Goal: Task Accomplishment & Management: Use online tool/utility

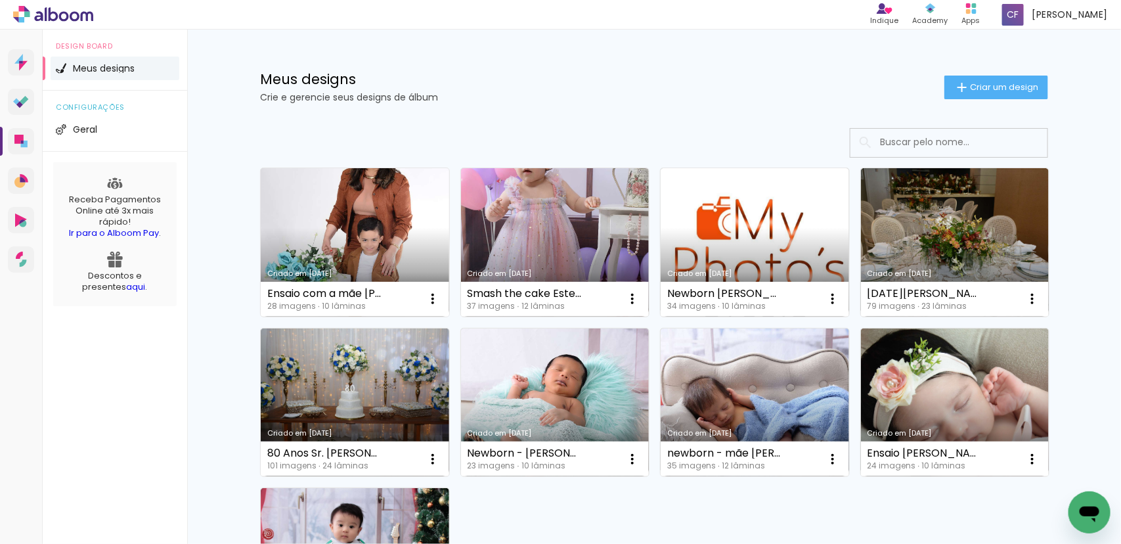
click at [343, 233] on link "Criado em [DATE]" at bounding box center [355, 242] width 188 height 148
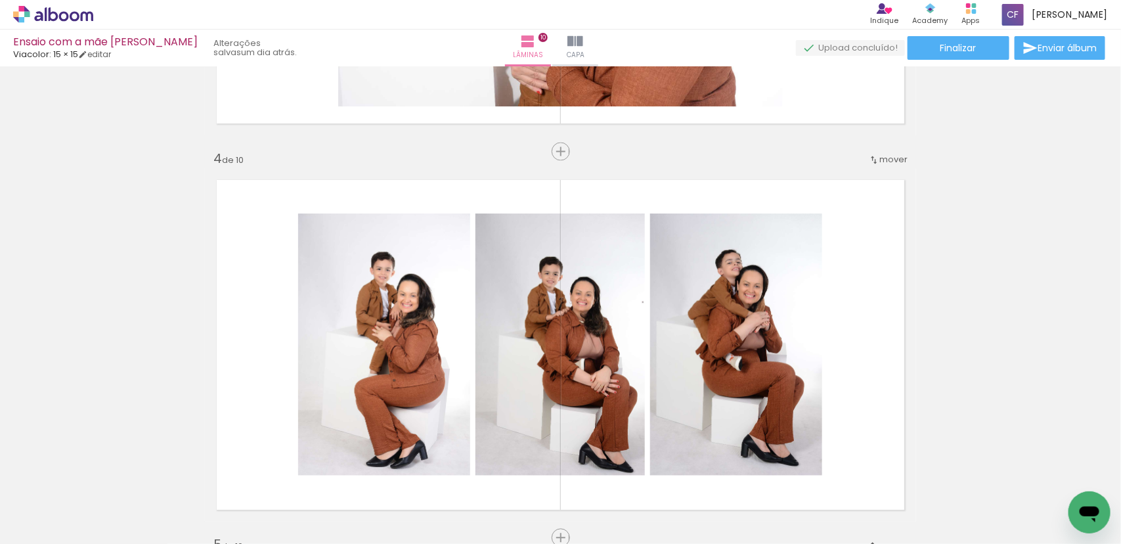
scroll to position [1149, 0]
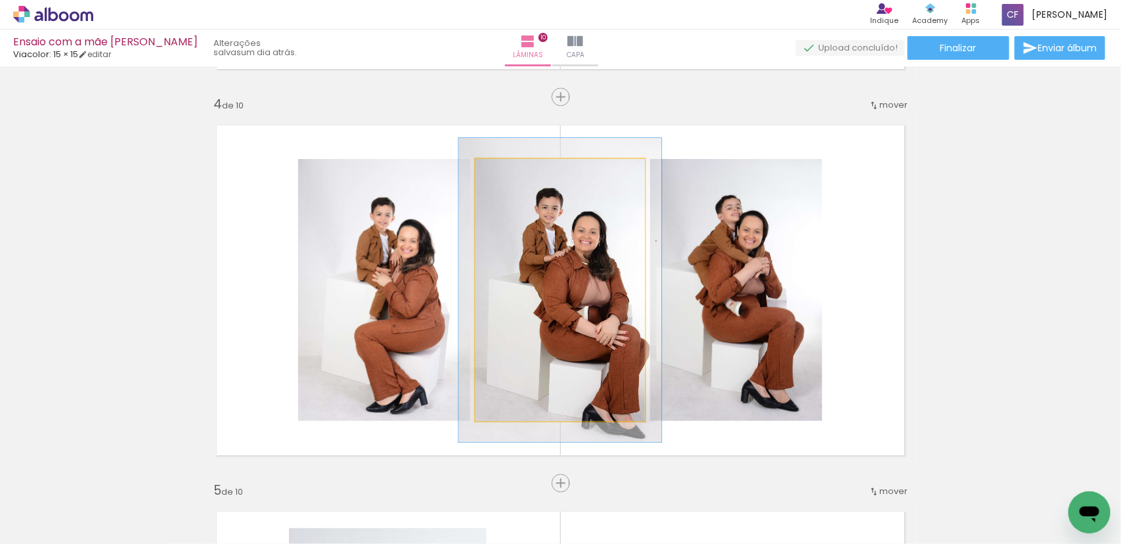
drag, startPoint x: 503, startPoint y: 174, endPoint x: 510, endPoint y: 173, distance: 7.3
type paper-slider "116"
click at [510, 173] on div at bounding box center [513, 172] width 21 height 21
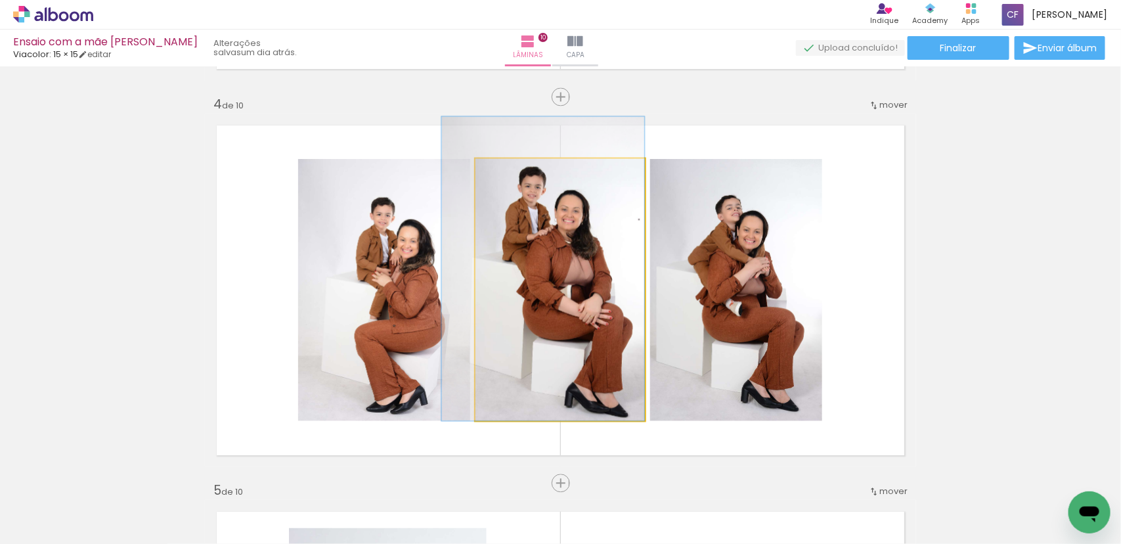
drag, startPoint x: 607, startPoint y: 327, endPoint x: 590, endPoint y: 306, distance: 27.5
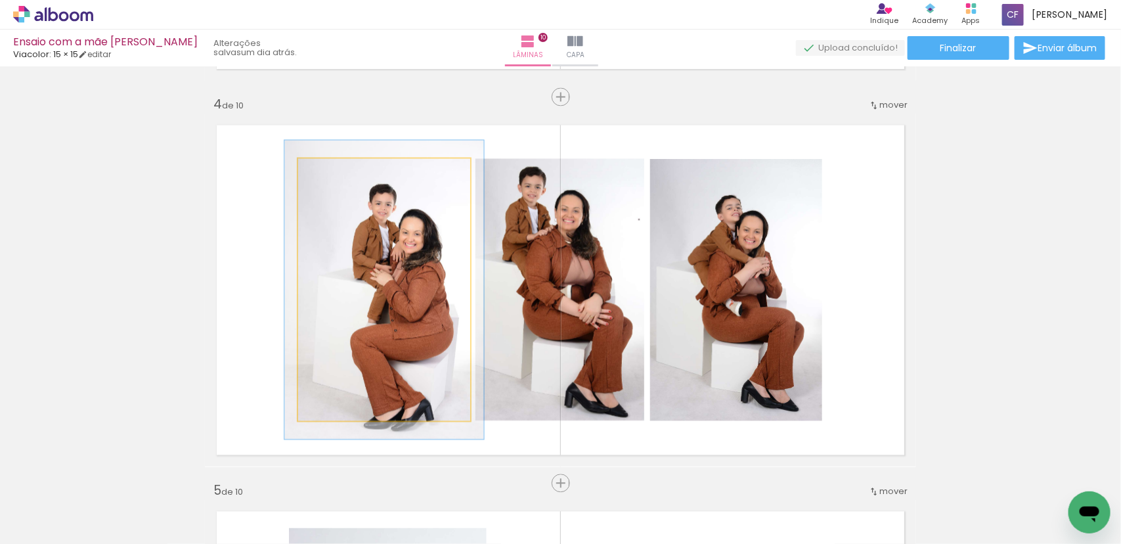
drag, startPoint x: 326, startPoint y: 177, endPoint x: 333, endPoint y: 175, distance: 6.9
type paper-slider "114"
click at [333, 175] on div at bounding box center [335, 172] width 21 height 21
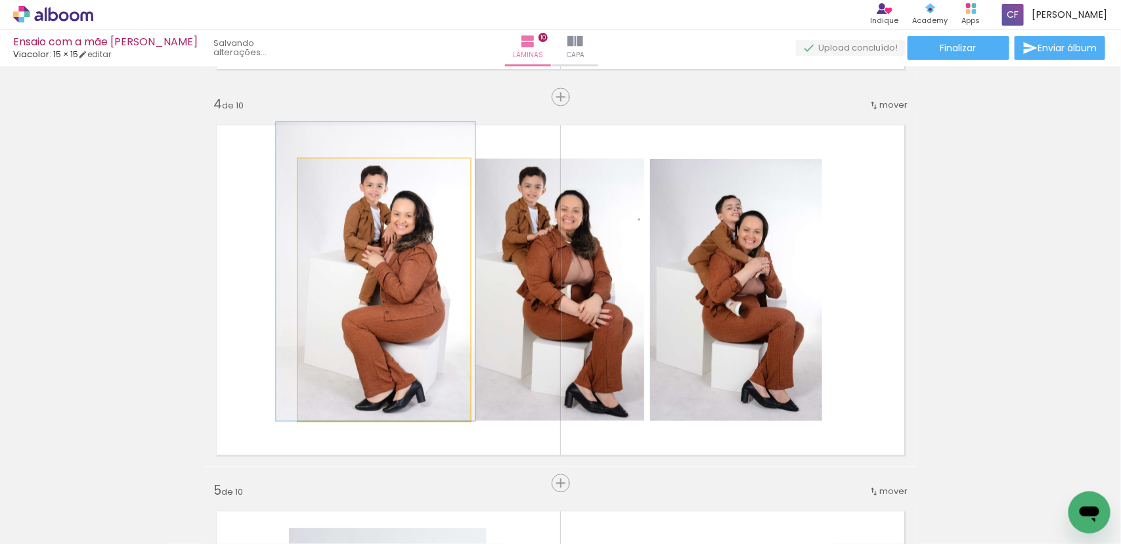
drag, startPoint x: 432, startPoint y: 332, endPoint x: 424, endPoint y: 307, distance: 25.8
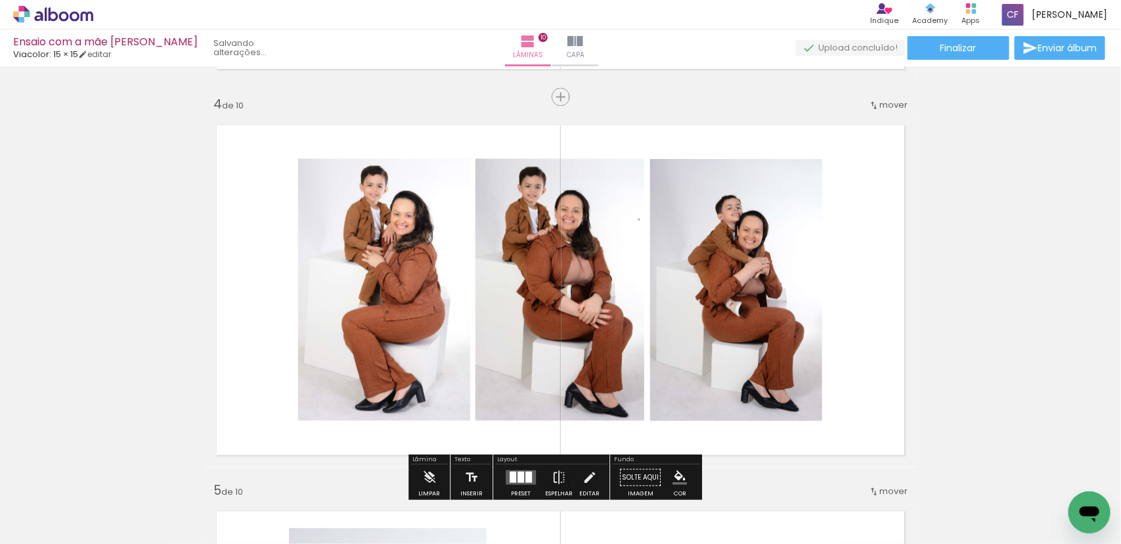
click at [764, 314] on quentale-photo at bounding box center [736, 290] width 172 height 262
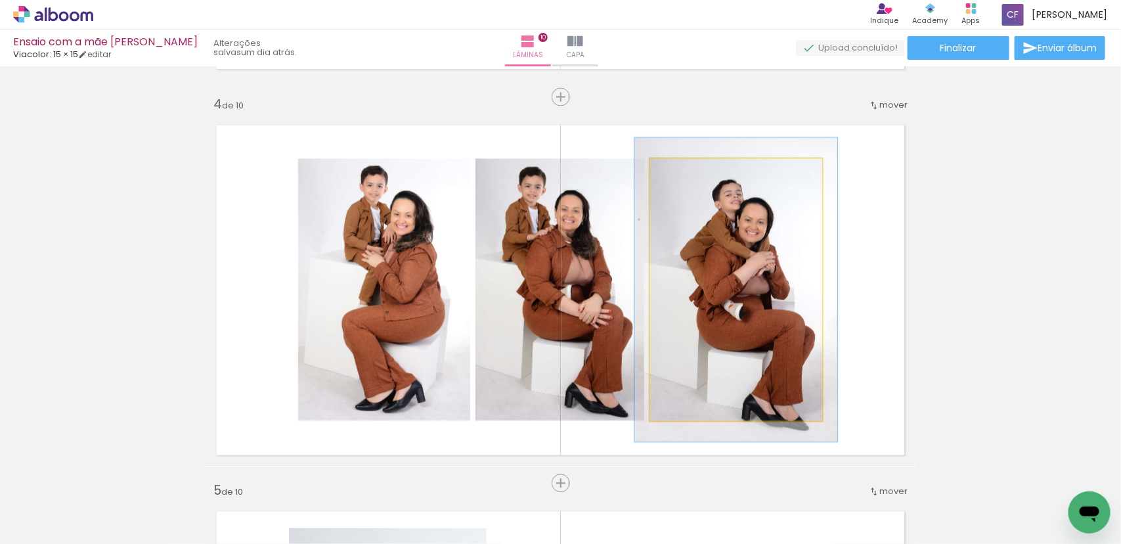
drag, startPoint x: 681, startPoint y: 174, endPoint x: 688, endPoint y: 173, distance: 7.3
type paper-slider "116"
click at [688, 173] on div at bounding box center [688, 172] width 21 height 21
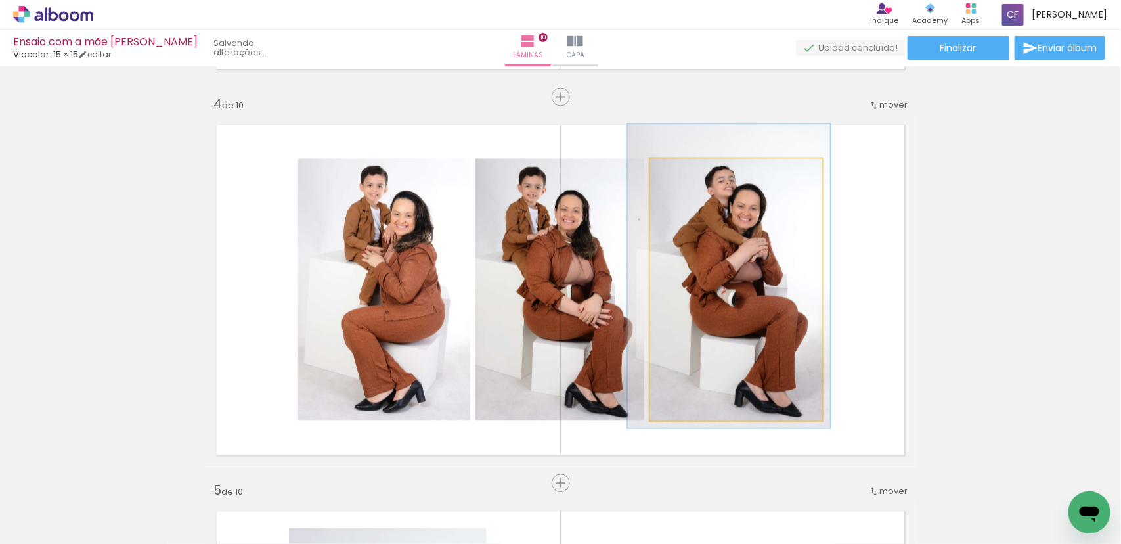
drag, startPoint x: 766, startPoint y: 337, endPoint x: 759, endPoint y: 323, distance: 15.6
click at [683, 175] on div at bounding box center [689, 173] width 12 height 12
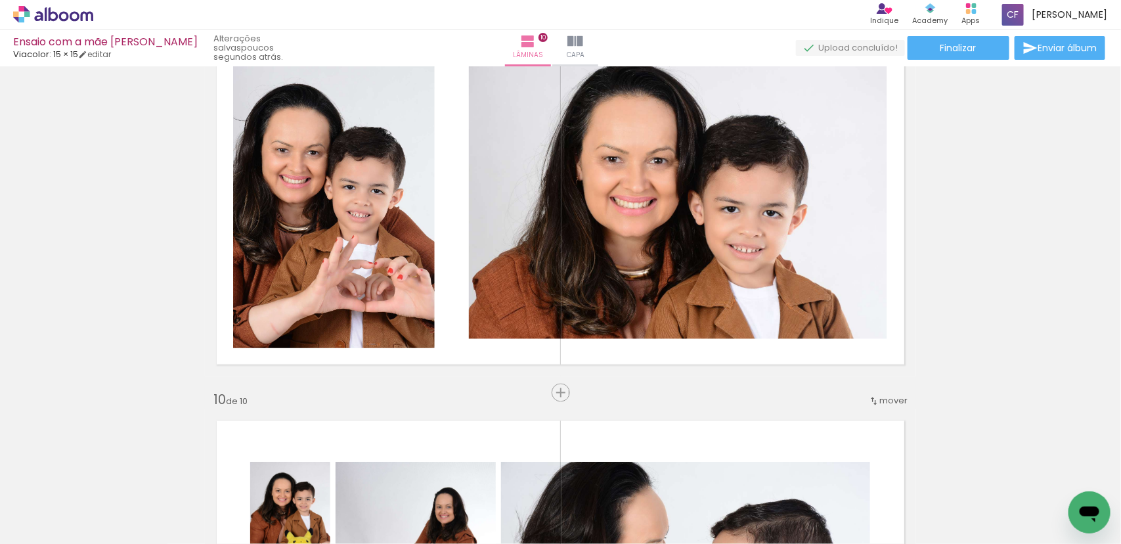
scroll to position [3037, 0]
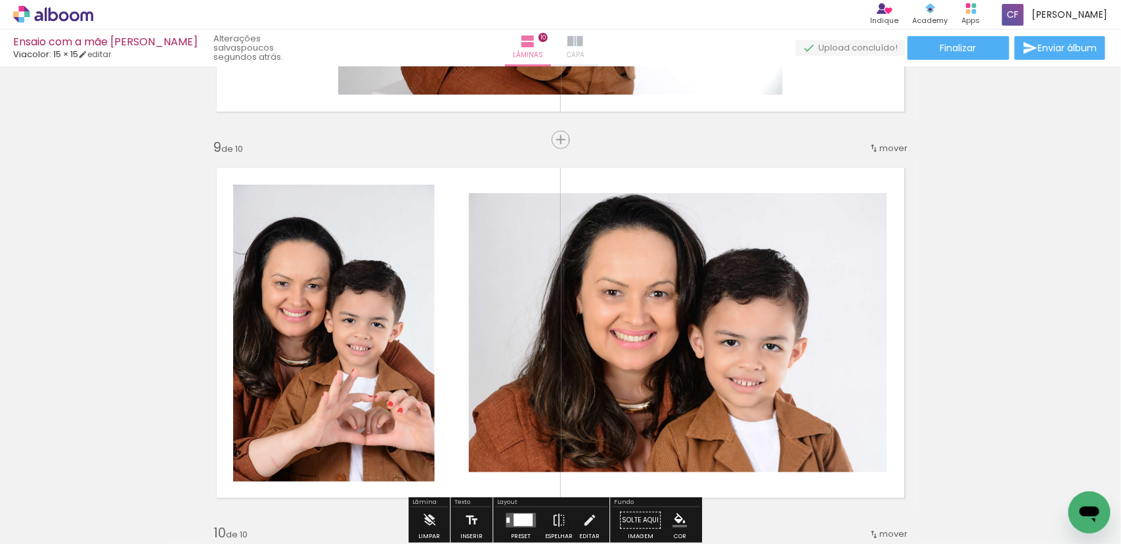
click at [583, 46] on iron-icon at bounding box center [575, 41] width 16 height 16
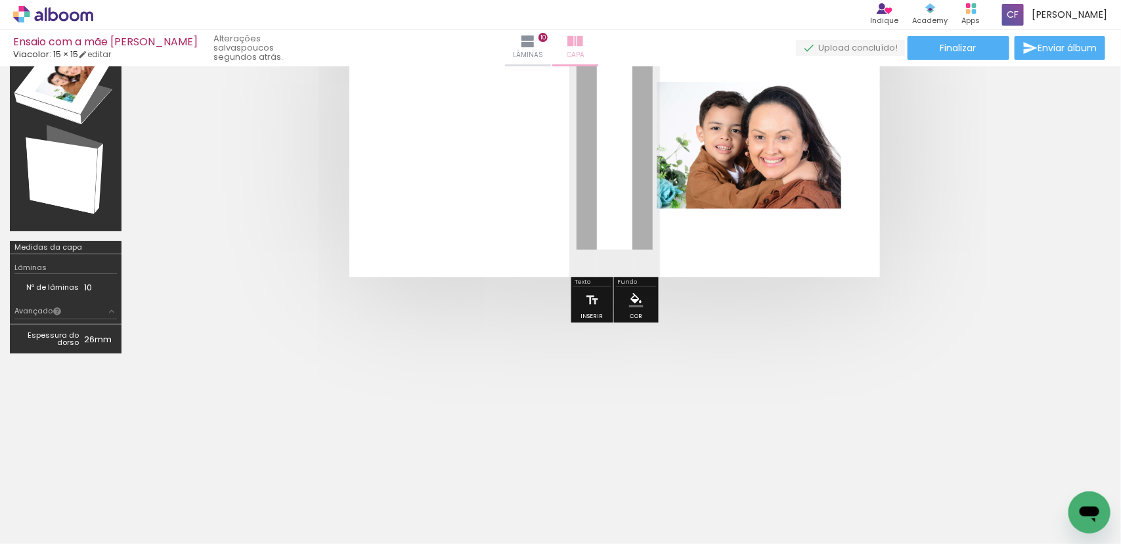
scroll to position [149, 0]
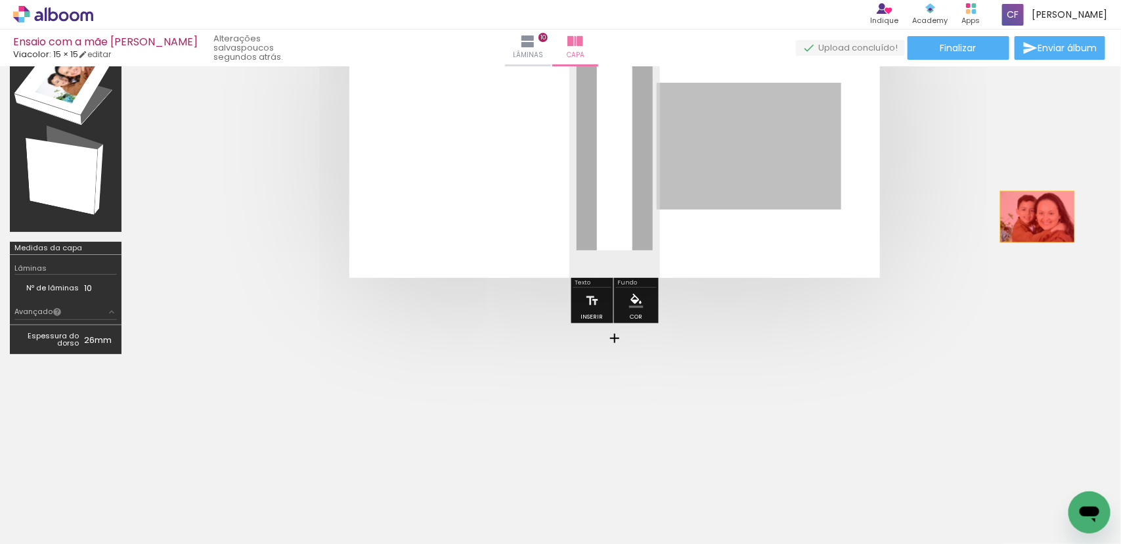
drag, startPoint x: 795, startPoint y: 169, endPoint x: 1038, endPoint y: 215, distance: 246.6
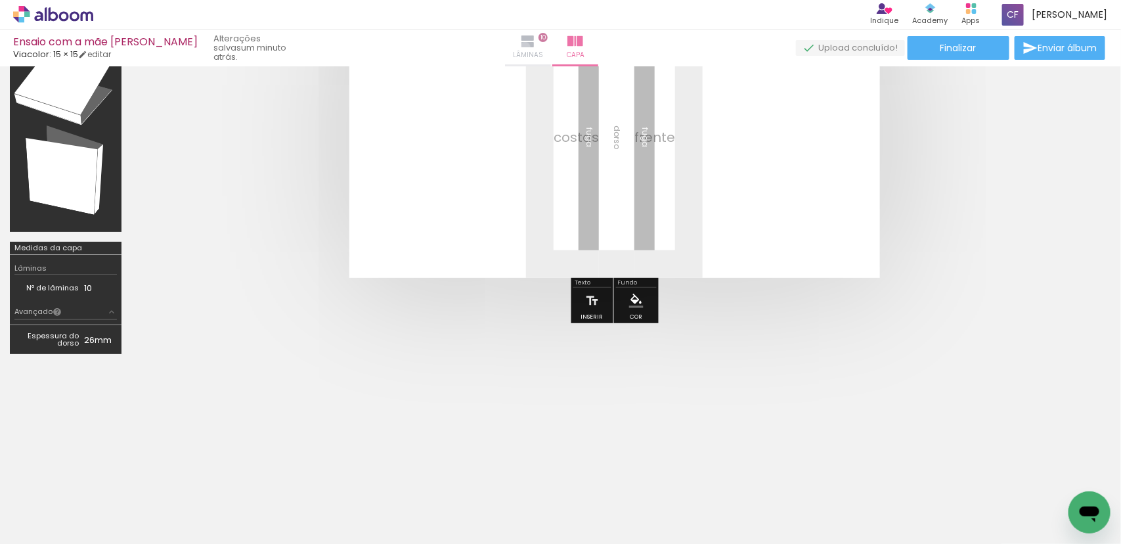
click at [534, 47] on iron-icon at bounding box center [528, 41] width 16 height 16
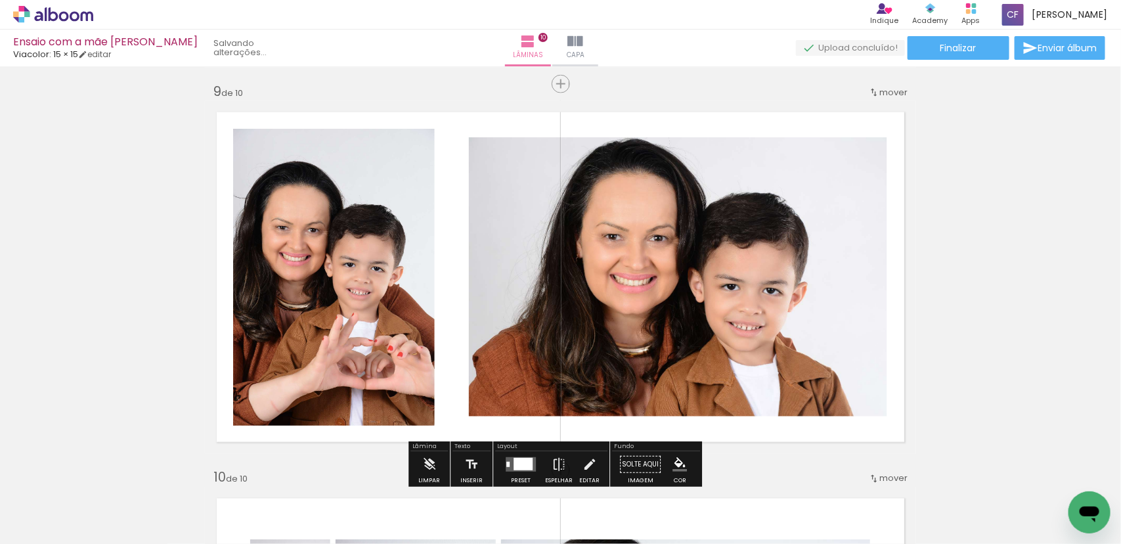
scroll to position [3119, 0]
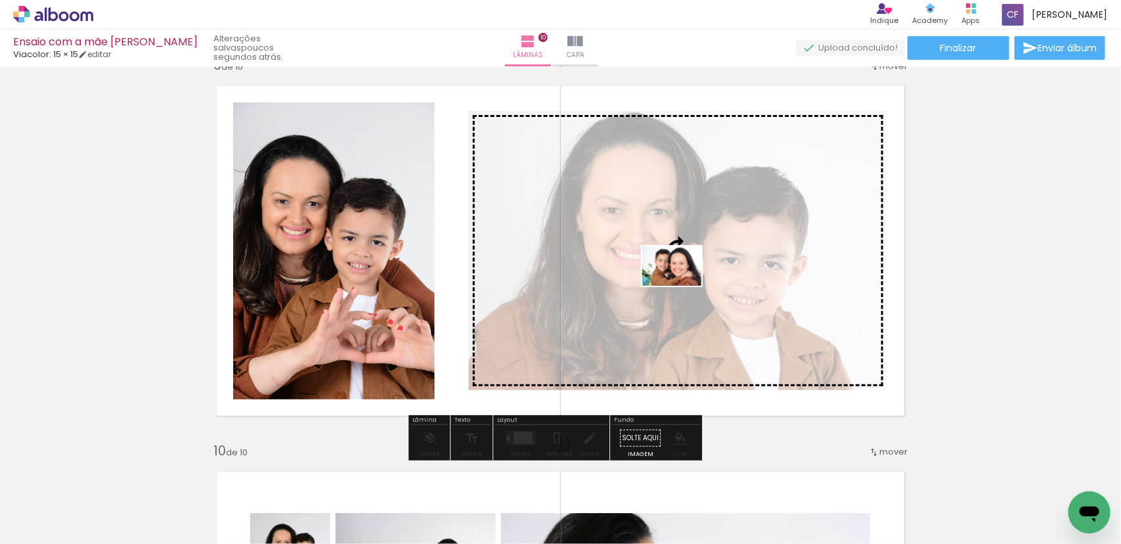
drag, startPoint x: 586, startPoint y: 506, endPoint x: 682, endPoint y: 286, distance: 240.0
click at [682, 286] on quentale-workspace at bounding box center [560, 272] width 1121 height 544
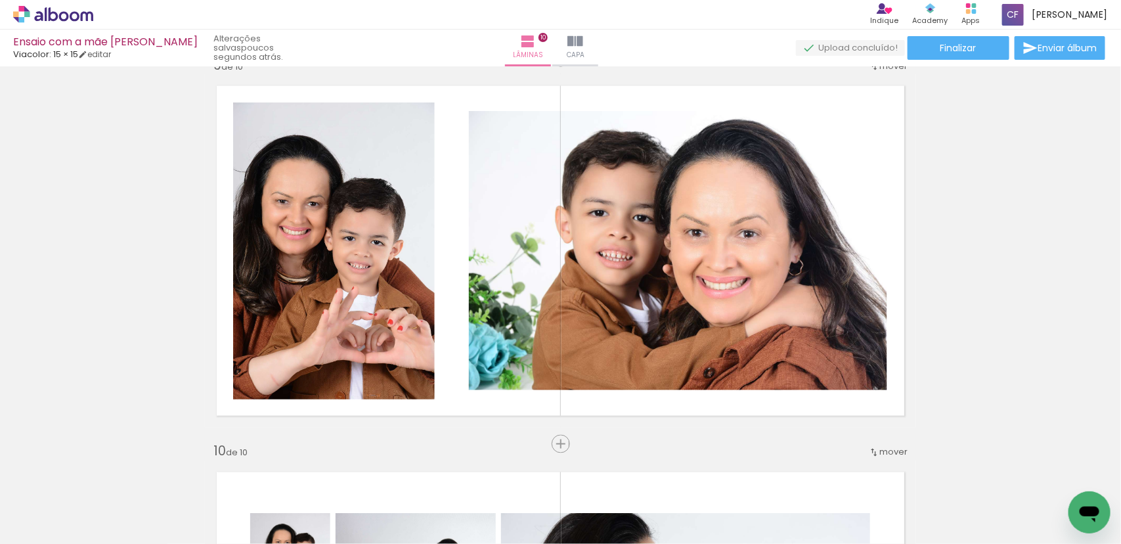
scroll to position [0, 1049]
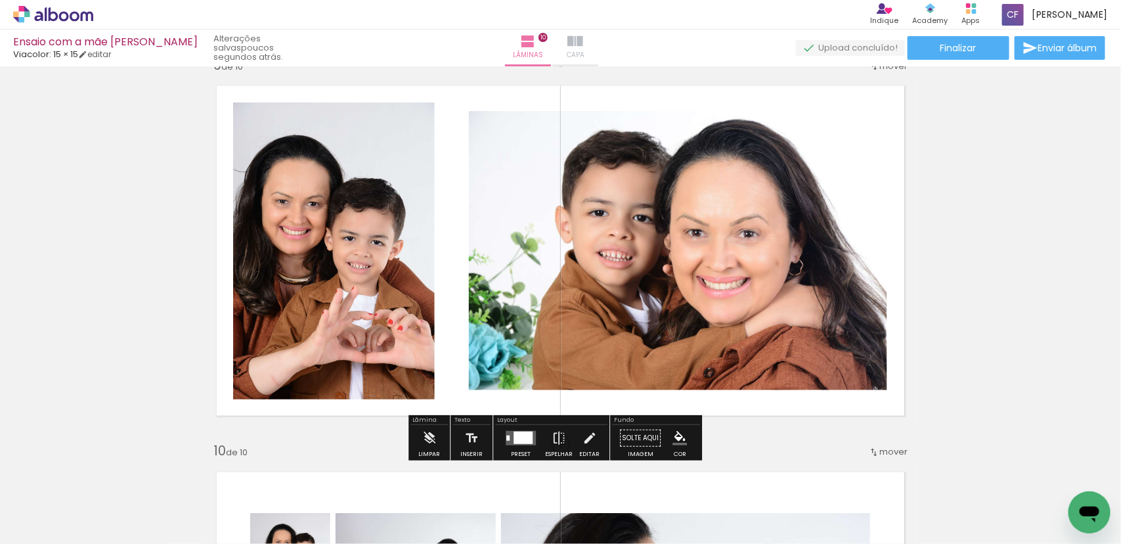
click at [584, 54] on span "Capa" at bounding box center [576, 55] width 18 height 12
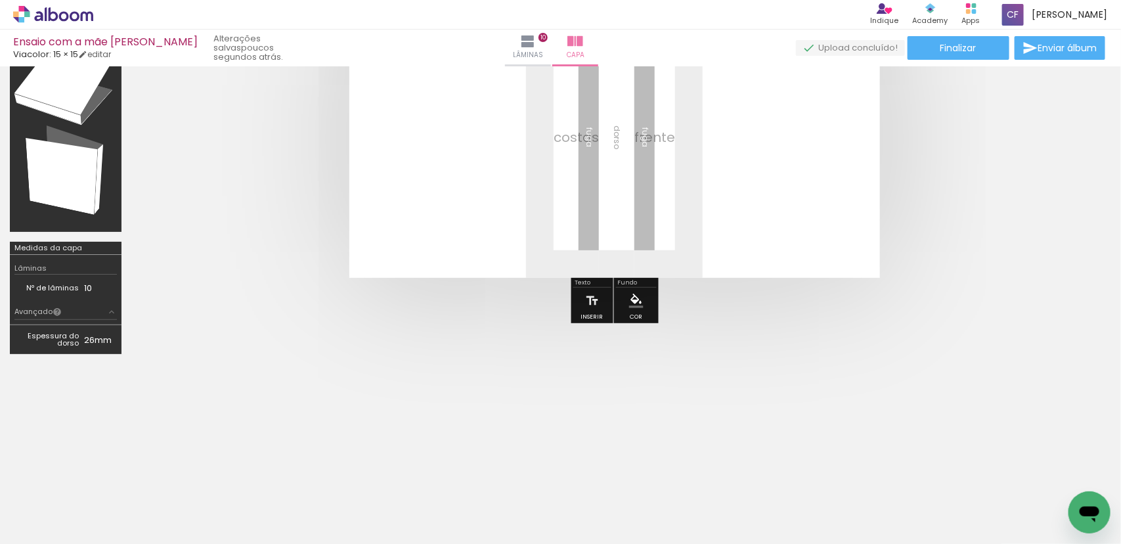
scroll to position [67, 0]
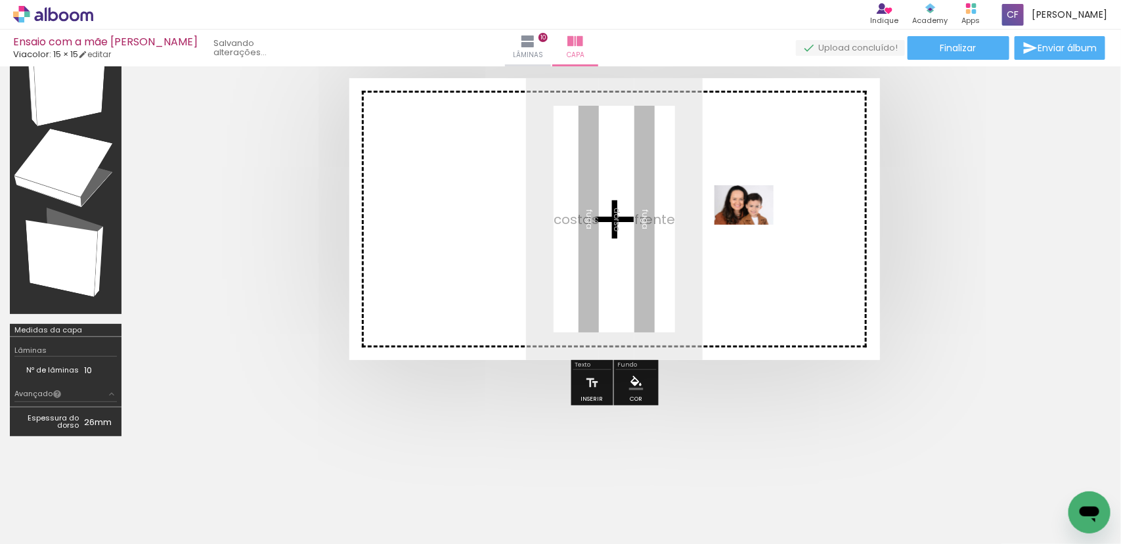
drag, startPoint x: 779, startPoint y: 504, endPoint x: 754, endPoint y: 225, distance: 280.9
click at [754, 225] on quentale-workspace at bounding box center [560, 272] width 1121 height 544
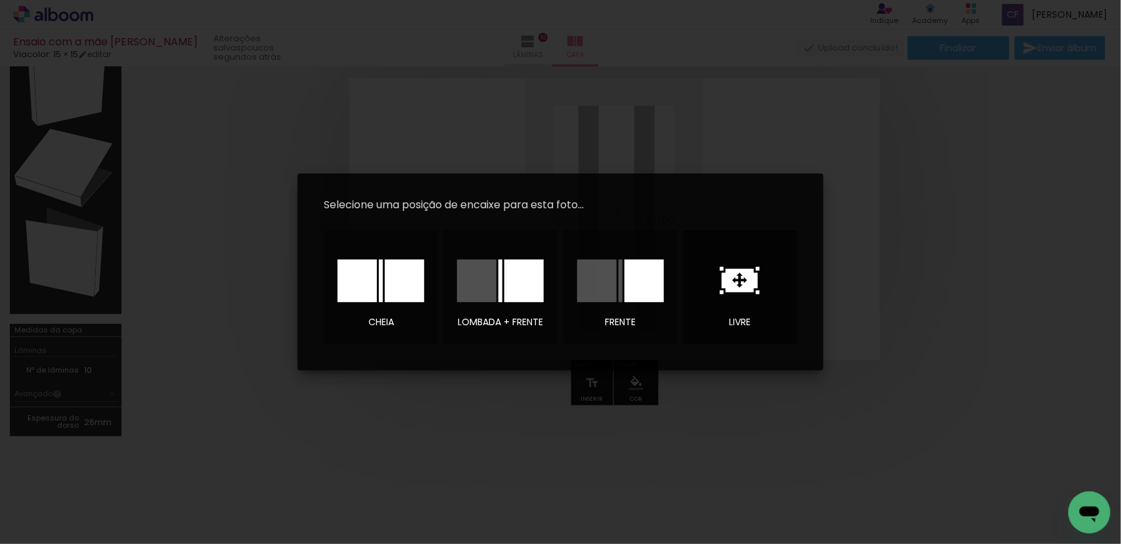
click at [740, 288] on icon at bounding box center [740, 281] width 36 height 24
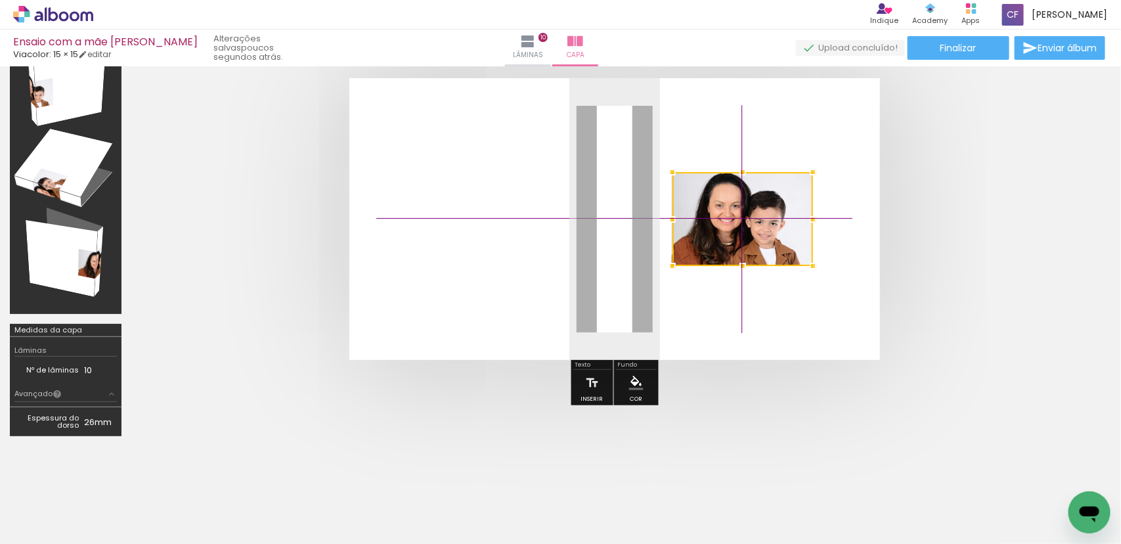
drag, startPoint x: 644, startPoint y: 236, endPoint x: 770, endPoint y: 234, distance: 126.1
click at [770, 234] on div at bounding box center [742, 219] width 141 height 94
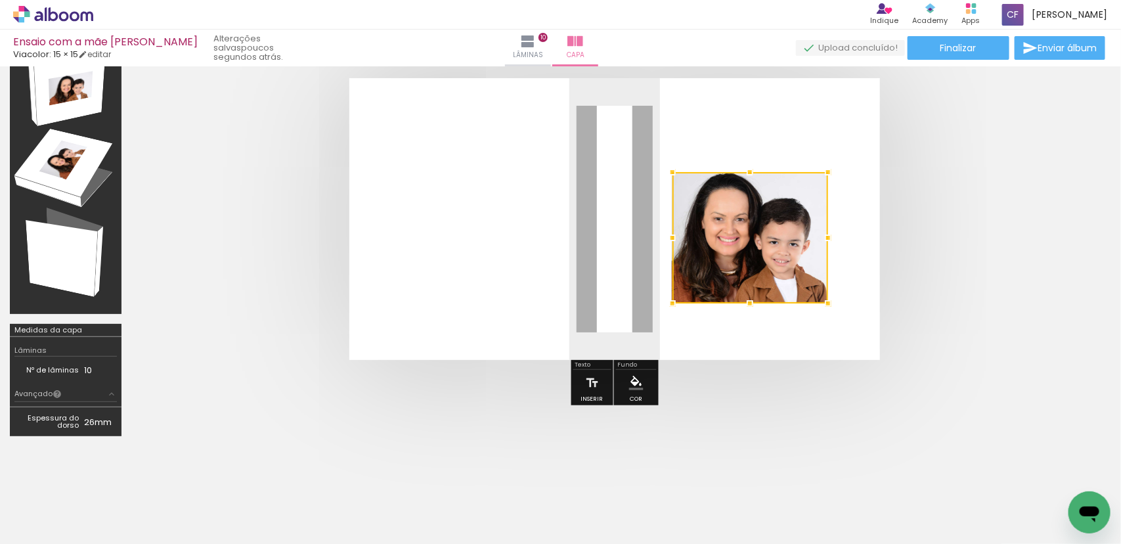
drag, startPoint x: 816, startPoint y: 267, endPoint x: 832, endPoint y: 307, distance: 42.7
click at [832, 307] on div at bounding box center [828, 303] width 26 height 26
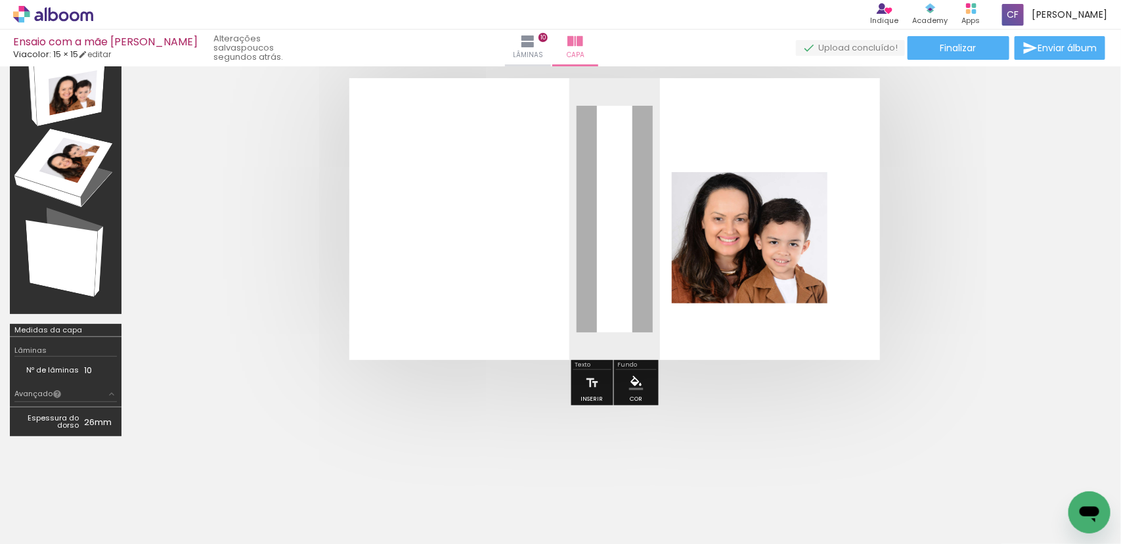
click at [920, 217] on quentale-cover at bounding box center [614, 219] width 861 height 282
click at [755, 222] on quentale-photo at bounding box center [750, 237] width 156 height 131
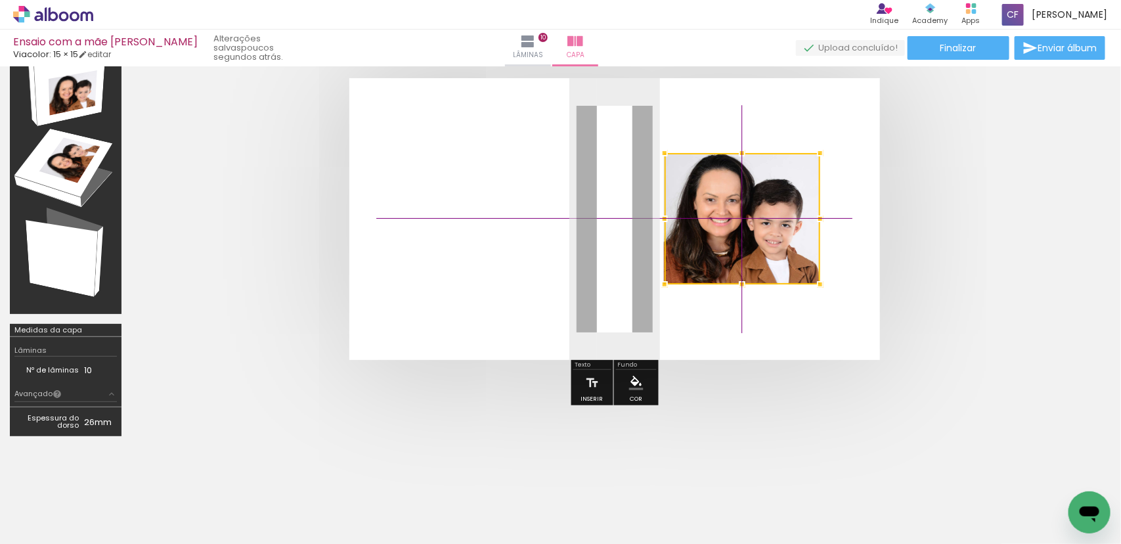
drag, startPoint x: 746, startPoint y: 201, endPoint x: 751, endPoint y: 215, distance: 15.2
click at [751, 215] on div at bounding box center [743, 218] width 156 height 131
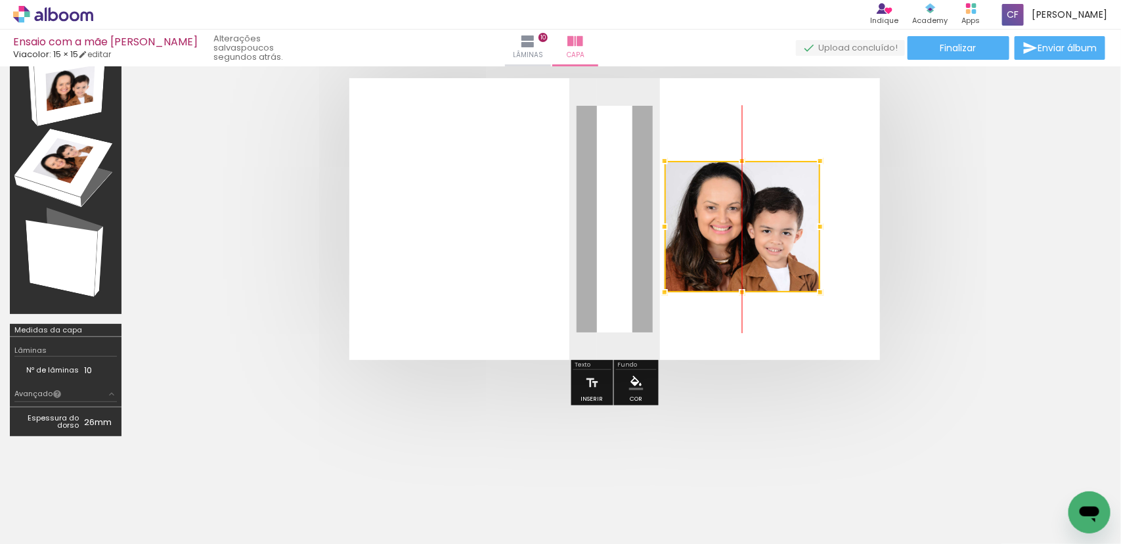
drag, startPoint x: 749, startPoint y: 211, endPoint x: 749, endPoint y: 219, distance: 7.2
click at [749, 219] on div at bounding box center [743, 226] width 156 height 131
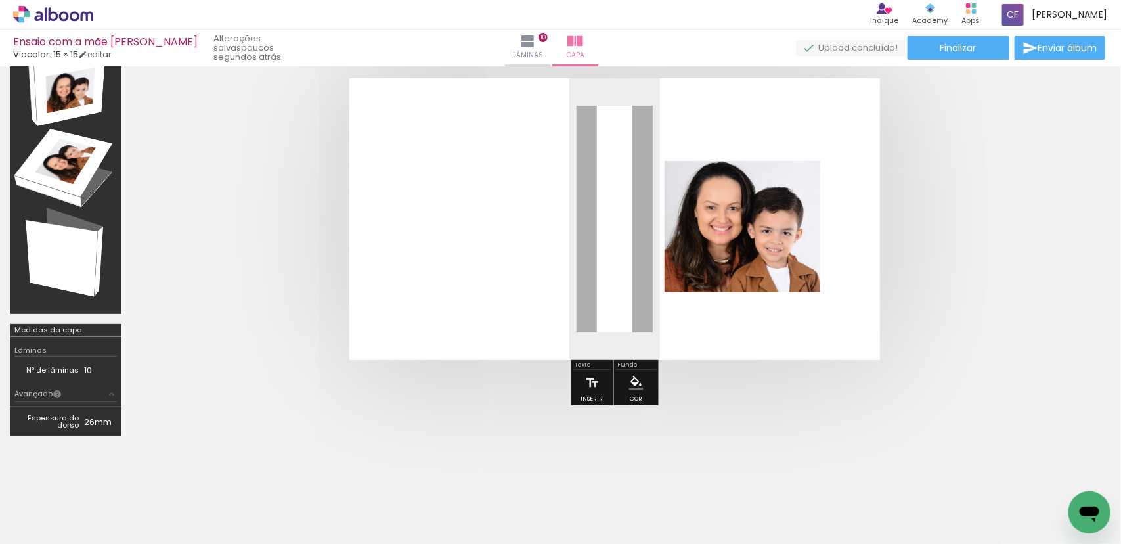
click at [48, 523] on span "Adicionar Fotos" at bounding box center [46, 526] width 39 height 14
click at [0, 0] on input "file" at bounding box center [0, 0] width 0 height 0
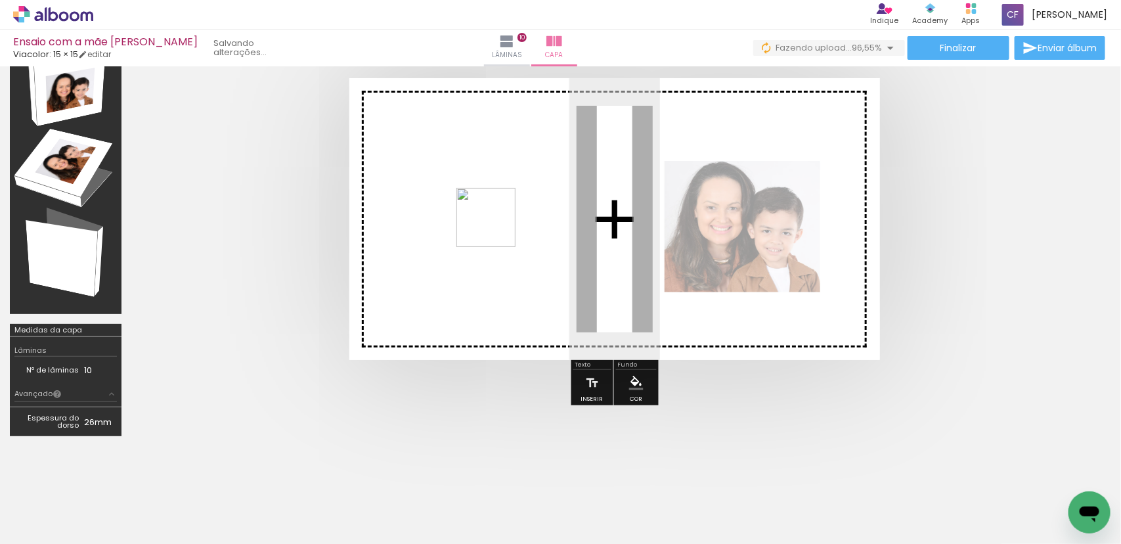
drag, startPoint x: 1062, startPoint y: 493, endPoint x: 496, endPoint y: 228, distance: 624.9
click at [496, 228] on quentale-workspace at bounding box center [560, 272] width 1121 height 544
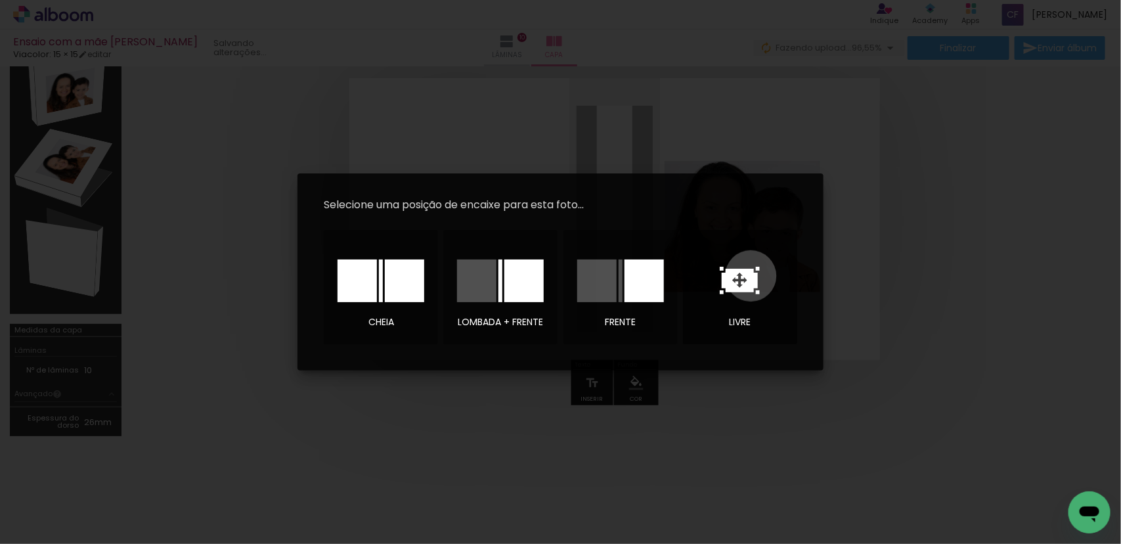
click at [751, 276] on icon at bounding box center [740, 281] width 36 height 24
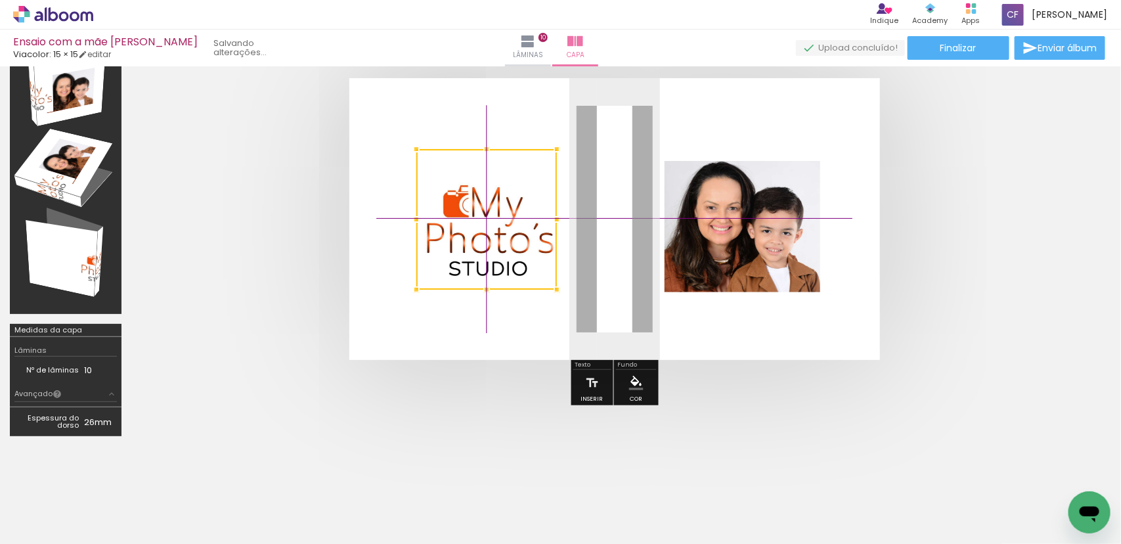
drag, startPoint x: 626, startPoint y: 233, endPoint x: 494, endPoint y: 225, distance: 131.6
click at [494, 225] on div at bounding box center [486, 219] width 141 height 141
click at [487, 234] on div at bounding box center [486, 219] width 141 height 141
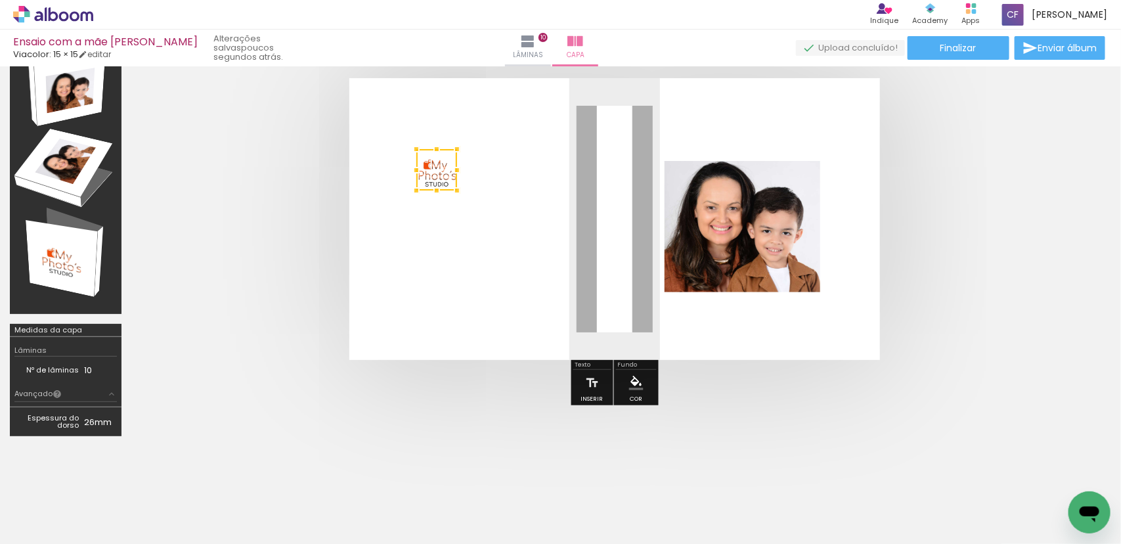
drag, startPoint x: 552, startPoint y: 286, endPoint x: 455, endPoint y: 194, distance: 133.8
click at [455, 194] on div at bounding box center [457, 190] width 26 height 26
click at [217, 153] on quentale-cover at bounding box center [614, 219] width 861 height 282
click at [437, 152] on div at bounding box center [437, 162] width 21 height 21
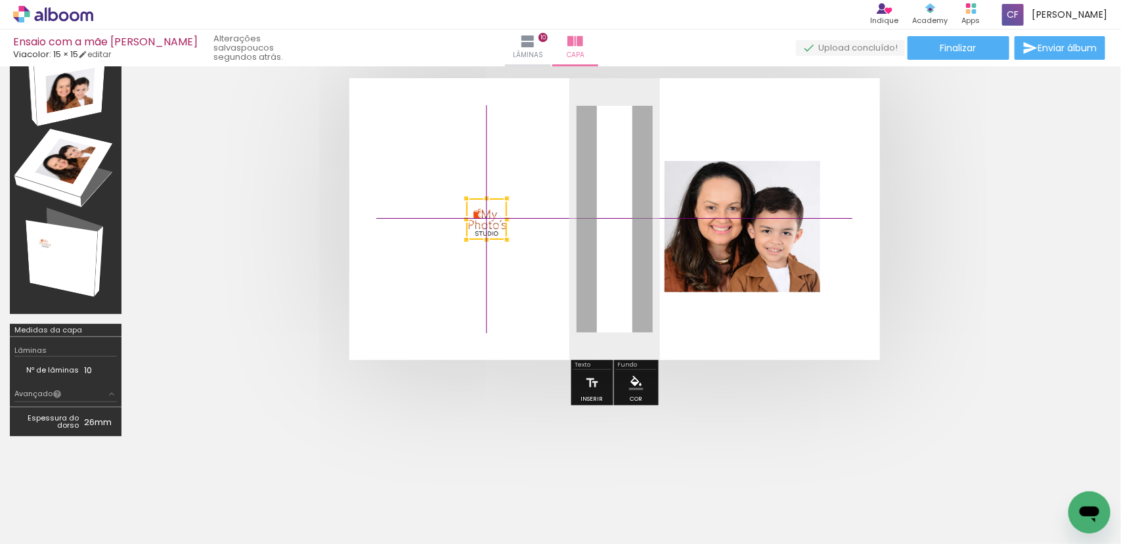
drag, startPoint x: 434, startPoint y: 167, endPoint x: 470, endPoint y: 221, distance: 64.3
click at [470, 221] on div at bounding box center [486, 218] width 41 height 41
click at [997, 240] on quentale-cover at bounding box center [614, 219] width 861 height 282
click at [405, 130] on quentale-layouter at bounding box center [614, 219] width 531 height 282
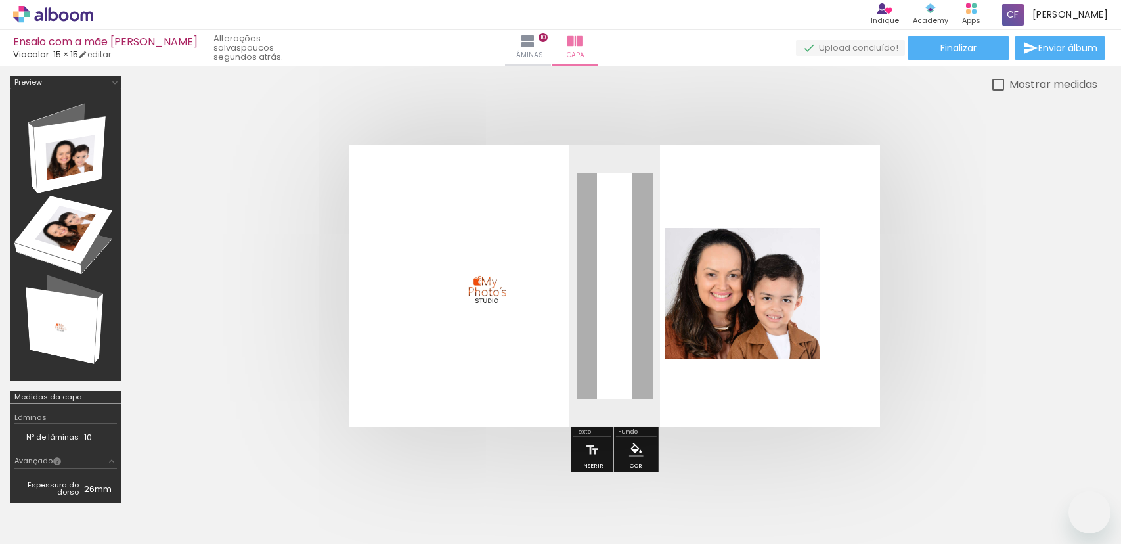
click at [0, 0] on paper-item at bounding box center [0, 0] width 0 height 0
click at [797, 230] on div at bounding box center [743, 293] width 156 height 131
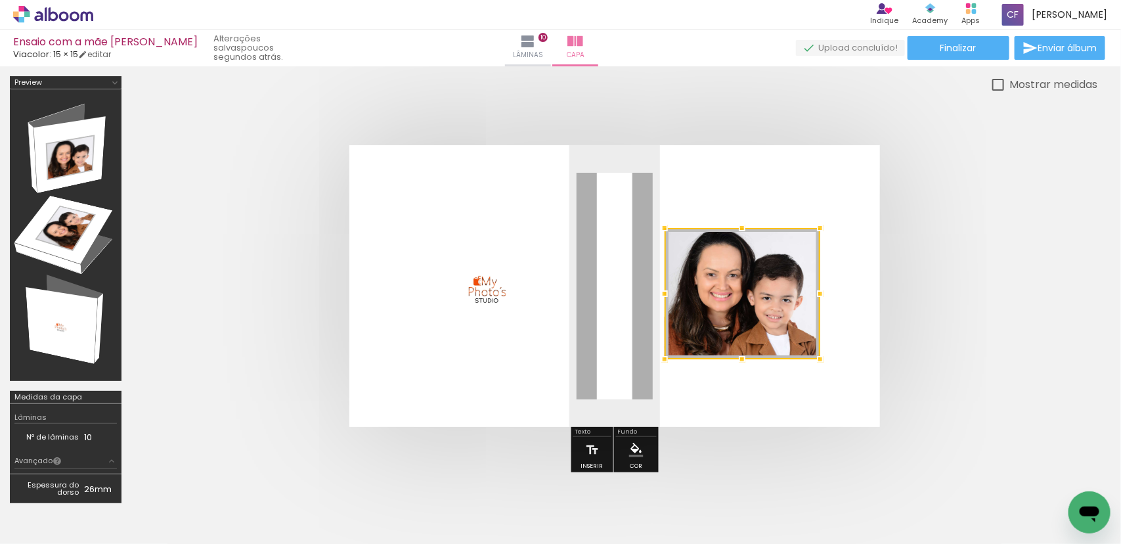
scroll to position [67, 0]
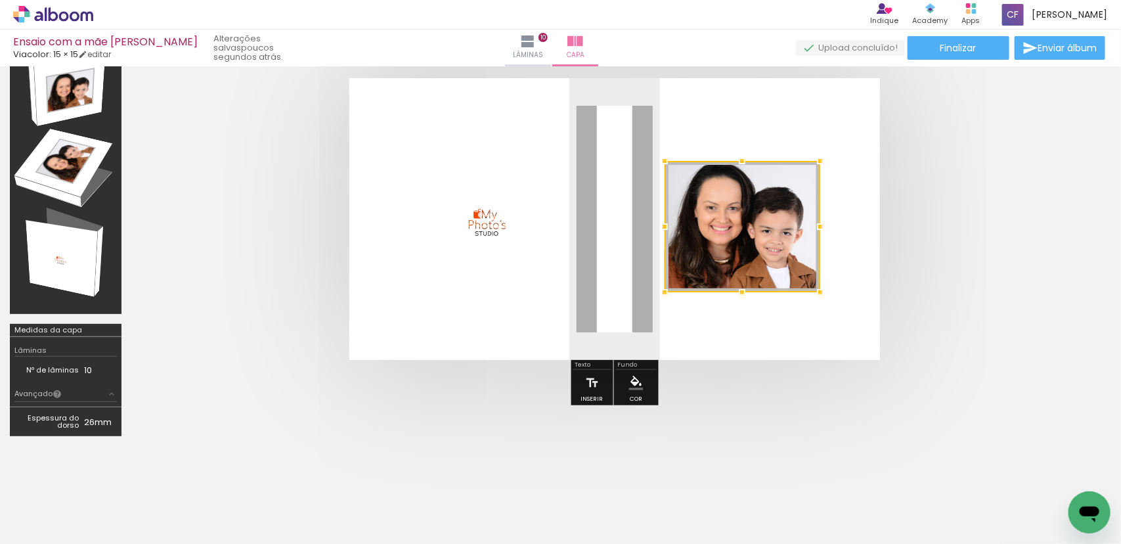
click at [989, 215] on quentale-cover at bounding box center [614, 219] width 861 height 282
click at [473, 154] on quentale-layouter at bounding box center [614, 219] width 531 height 282
click at [802, 184] on quentale-photo at bounding box center [743, 226] width 156 height 131
click at [993, 185] on quentale-cover at bounding box center [614, 219] width 861 height 282
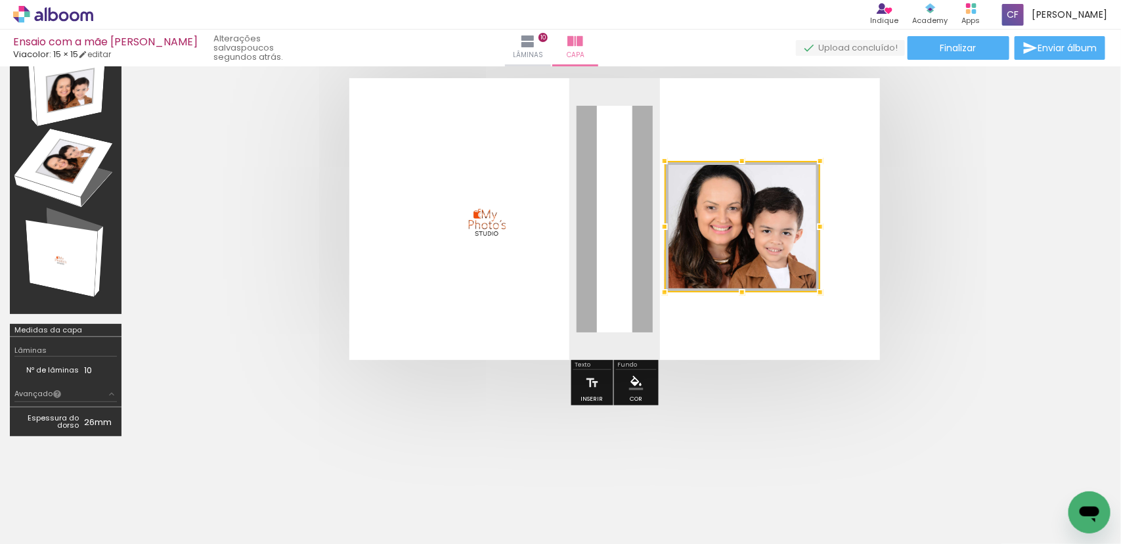
click at [477, 161] on quentale-layouter at bounding box center [614, 219] width 531 height 282
click at [802, 210] on paper-item at bounding box center [798, 214] width 24 height 9
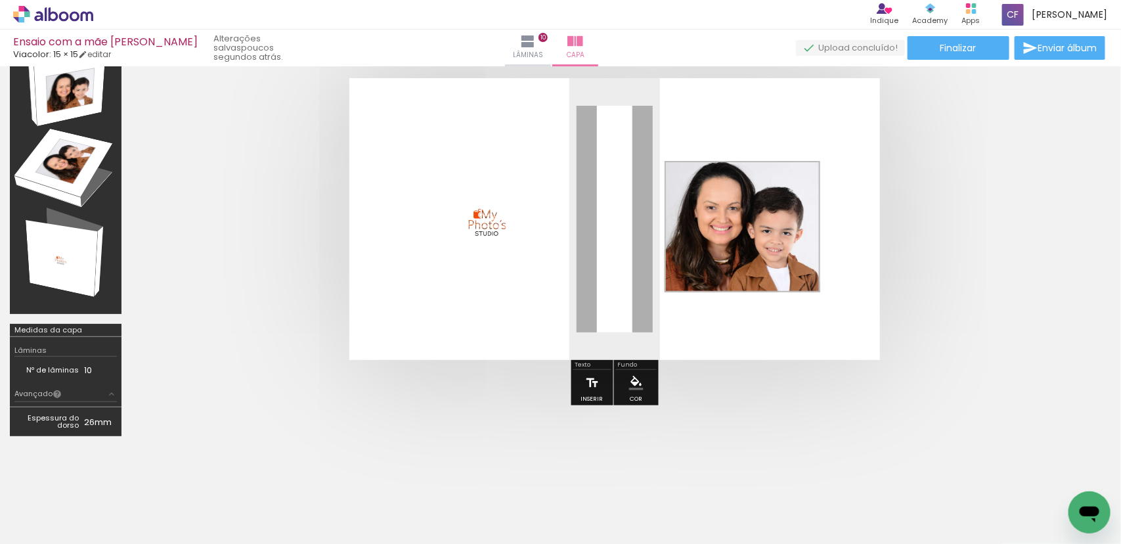
click at [595, 381] on iron-icon at bounding box center [592, 383] width 14 height 26
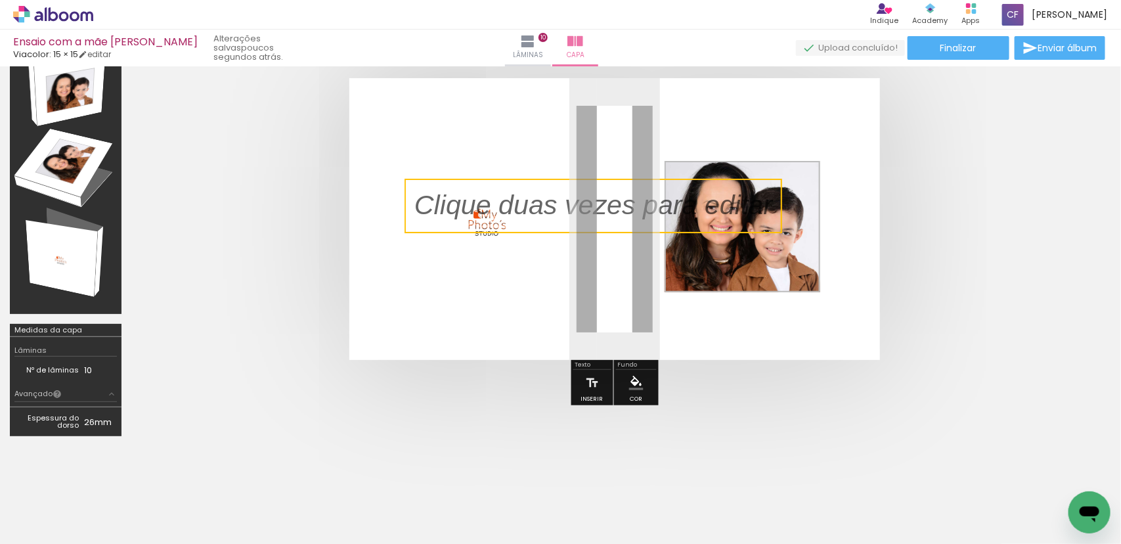
click at [527, 200] on quentale-selection at bounding box center [594, 206] width 378 height 55
type input "Sans Serif"
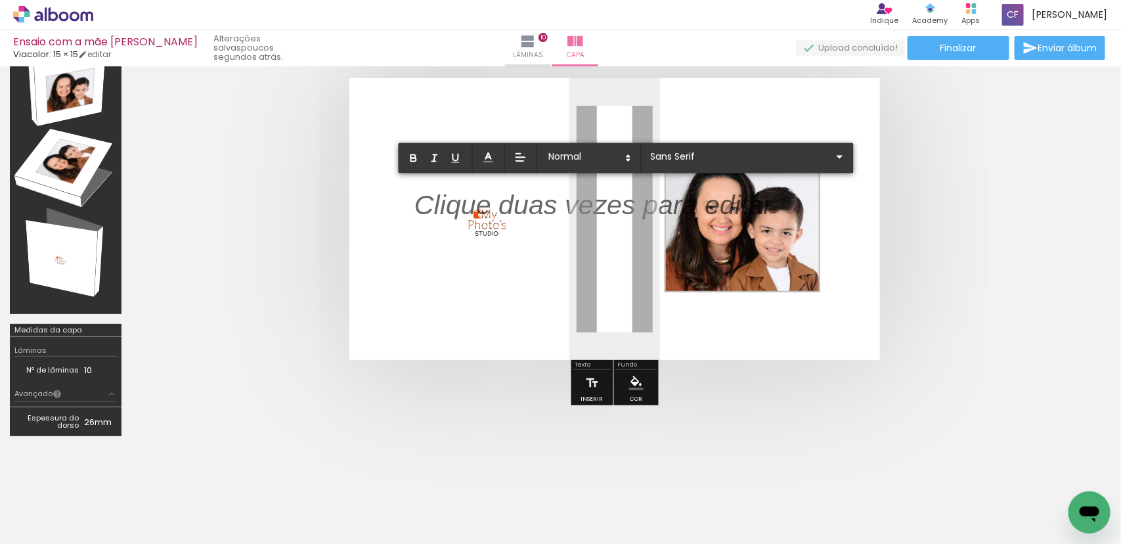
click at [527, 200] on p at bounding box center [593, 213] width 358 height 39
click at [832, 155] on iron-icon at bounding box center [840, 157] width 16 height 16
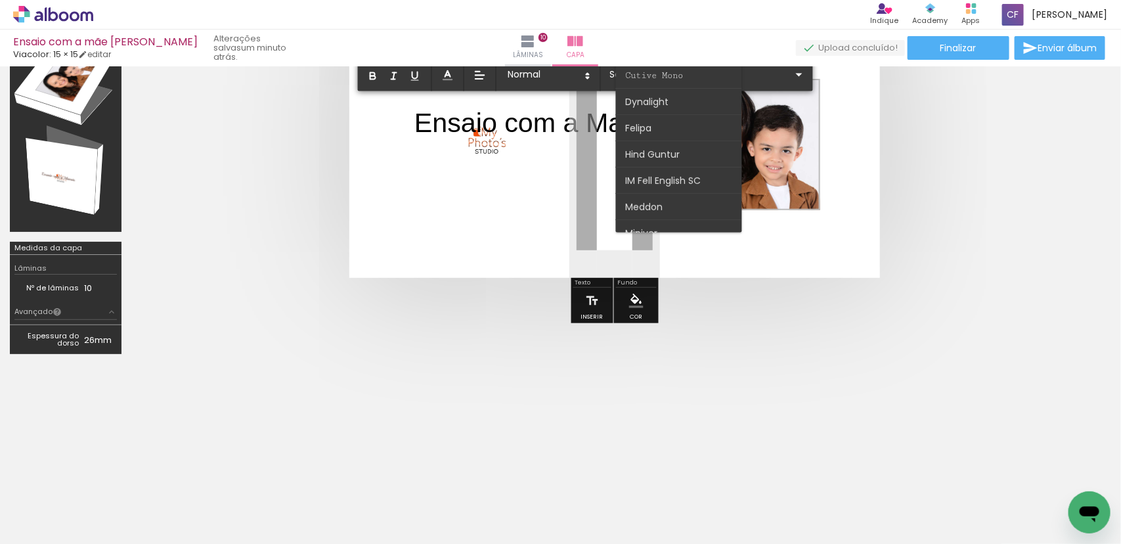
scroll to position [76, 0]
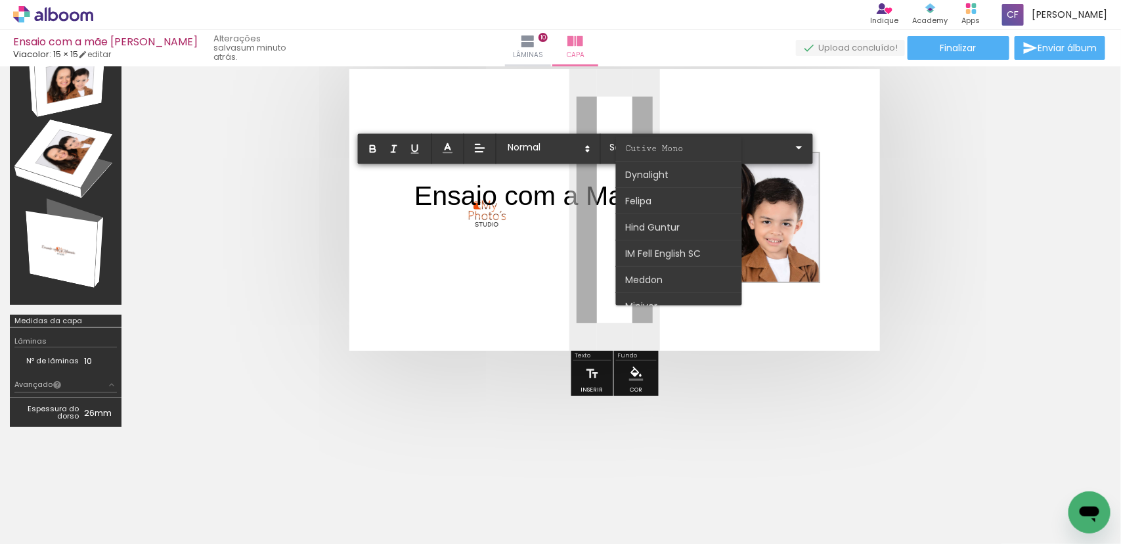
click at [414, 190] on p "Ensaio com a Mamãe" at bounding box center [545, 196] width 262 height 39
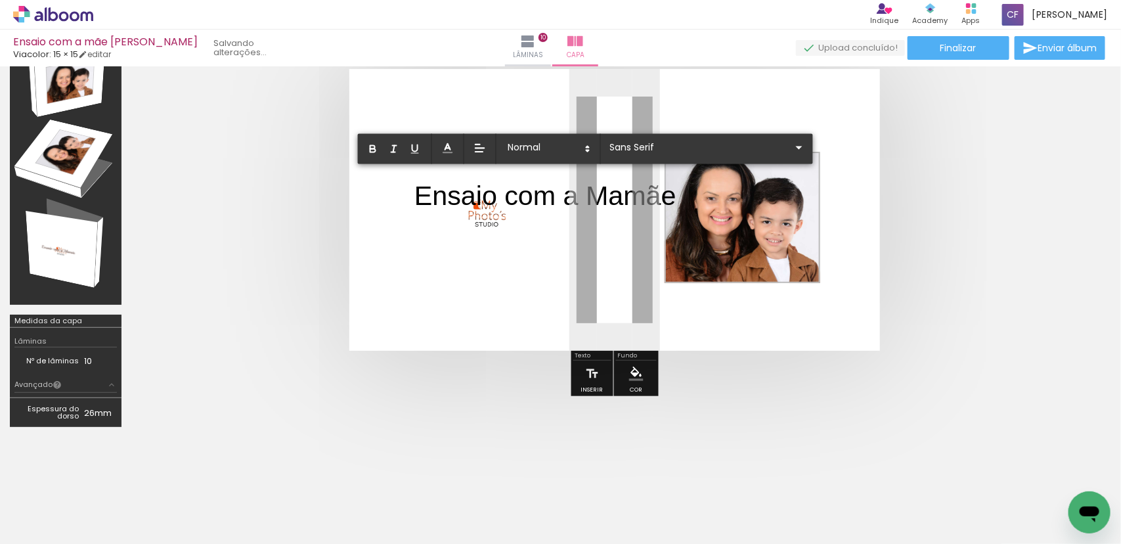
drag, startPoint x: 414, startPoint y: 190, endPoint x: 690, endPoint y: 202, distance: 275.4
click at [676, 202] on p "Ensaio com a Mamãe" at bounding box center [545, 196] width 262 height 39
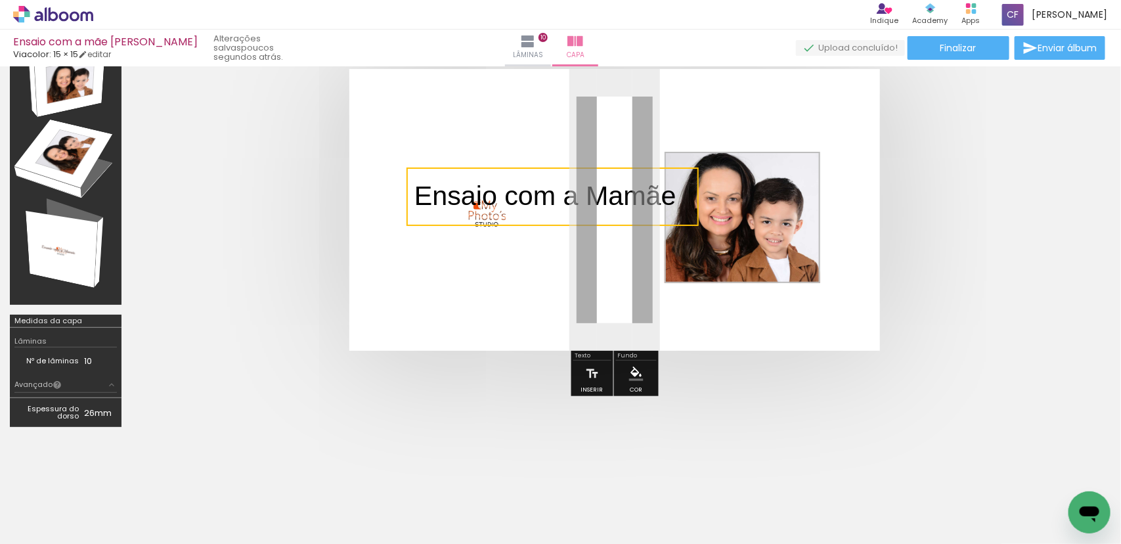
click at [603, 195] on quentale-selection at bounding box center [552, 196] width 292 height 58
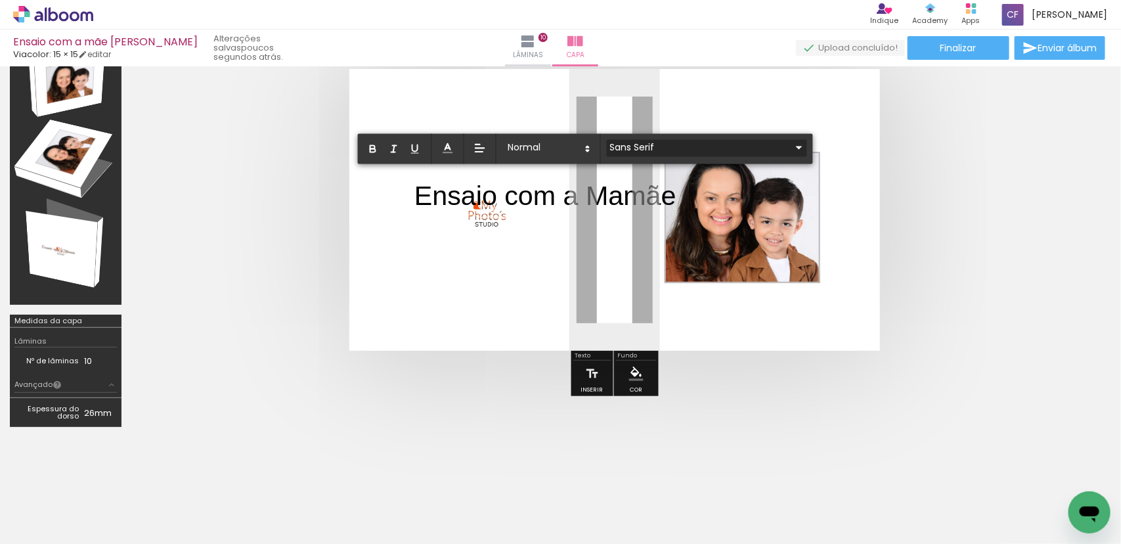
click at [791, 141] on iron-icon at bounding box center [799, 148] width 16 height 16
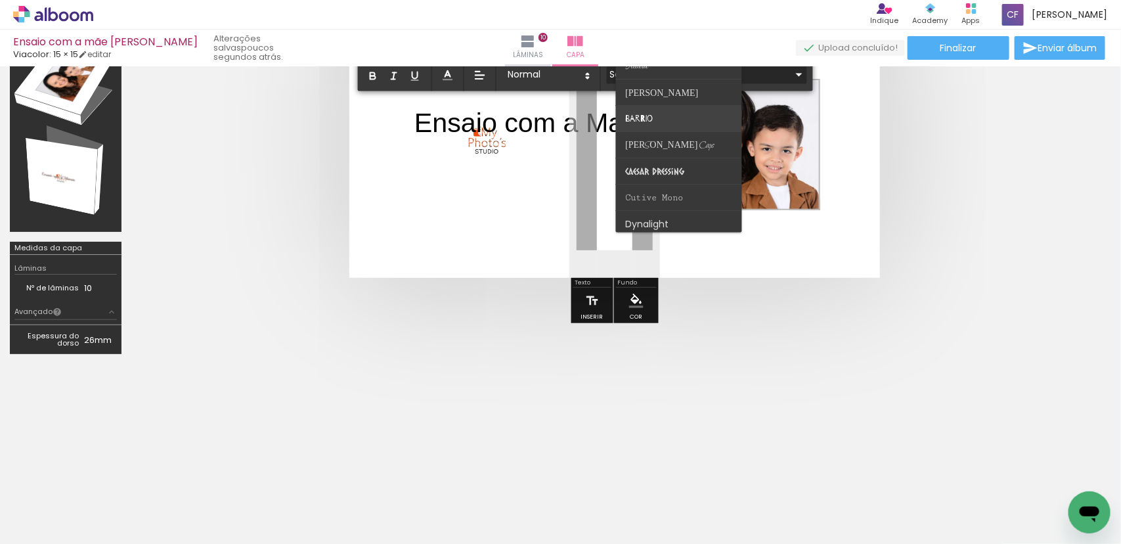
scroll to position [22, 0]
click at [651, 103] on paper-item at bounding box center [679, 108] width 126 height 26
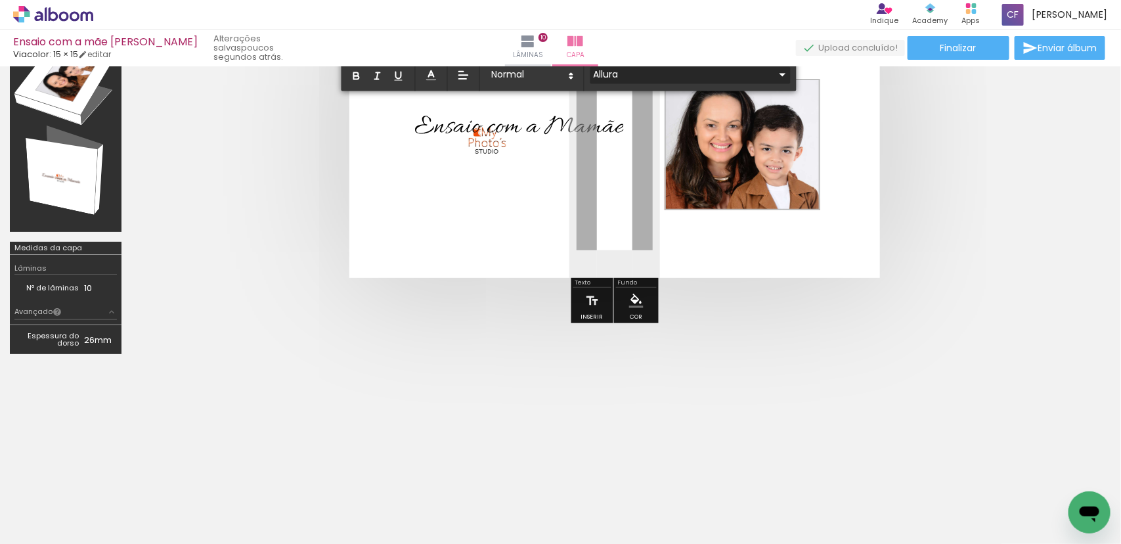
click at [775, 74] on iron-icon at bounding box center [783, 75] width 16 height 16
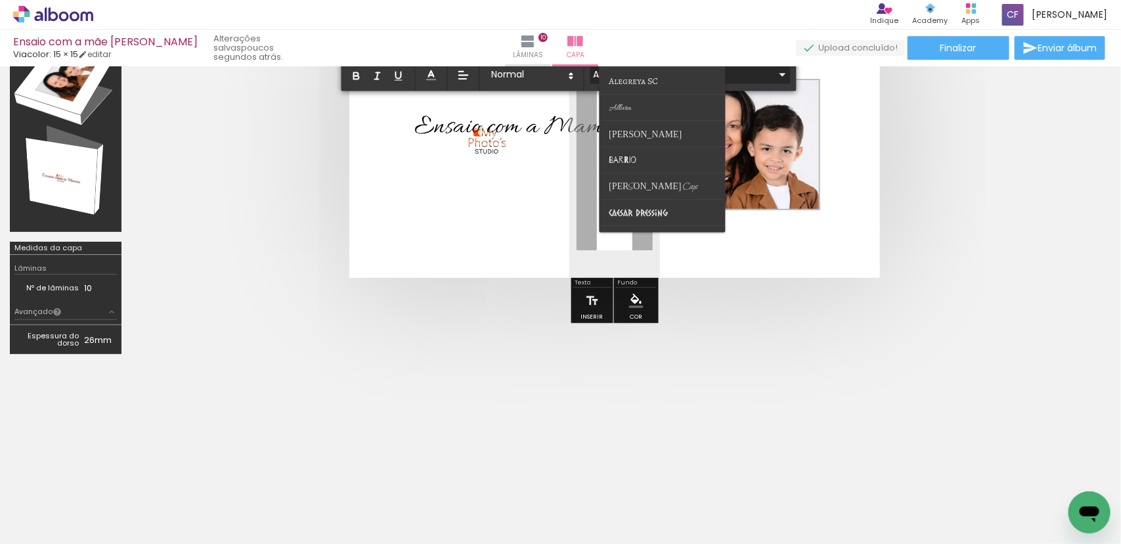
scroll to position [148, 0]
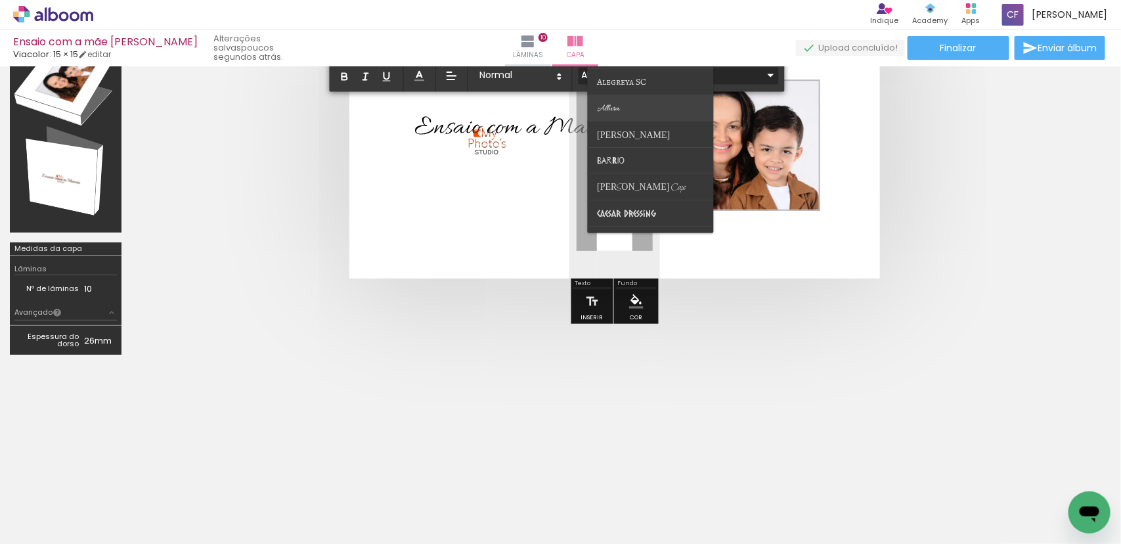
click at [609, 99] on paper-item at bounding box center [651, 109] width 126 height 26
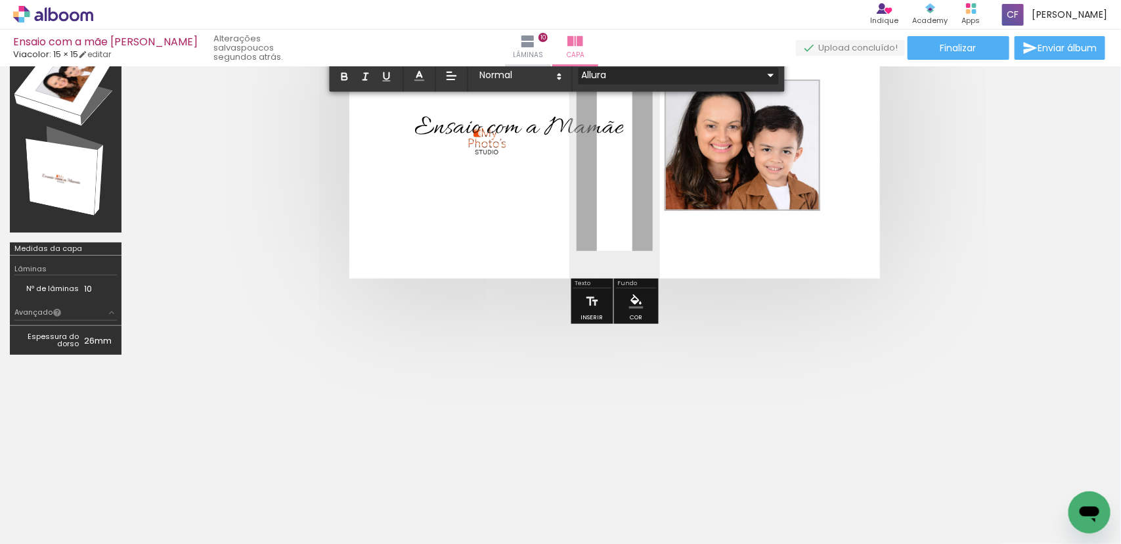
click at [704, 74] on quentale-cover-editor at bounding box center [614, 146] width 966 height 437
click at [763, 73] on iron-icon at bounding box center [771, 76] width 16 height 16
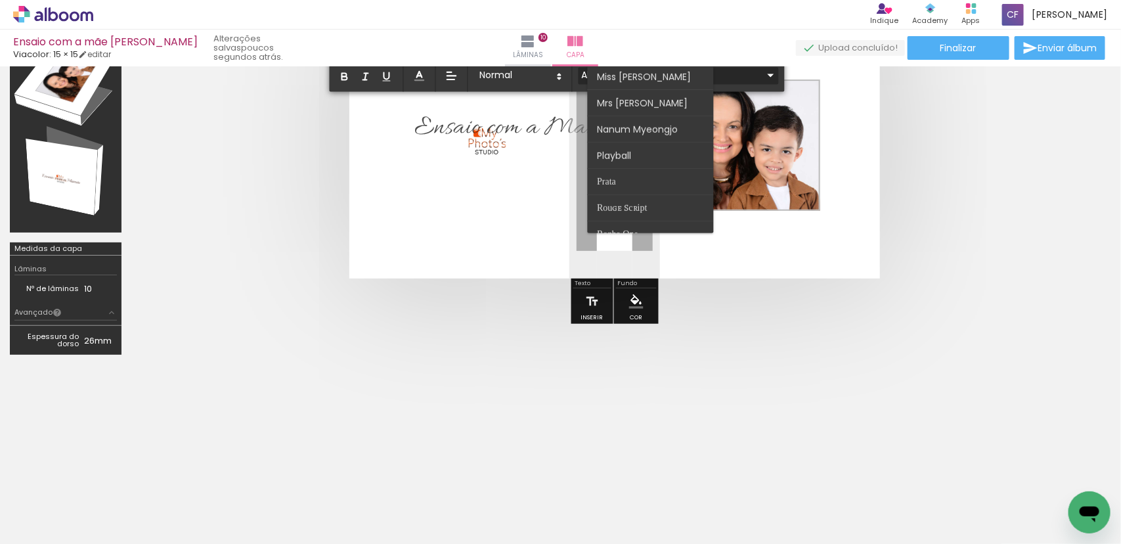
scroll to position [410, 0]
click at [609, 135] on span "Playball" at bounding box center [607, 140] width 19 height 10
type input "Playball"
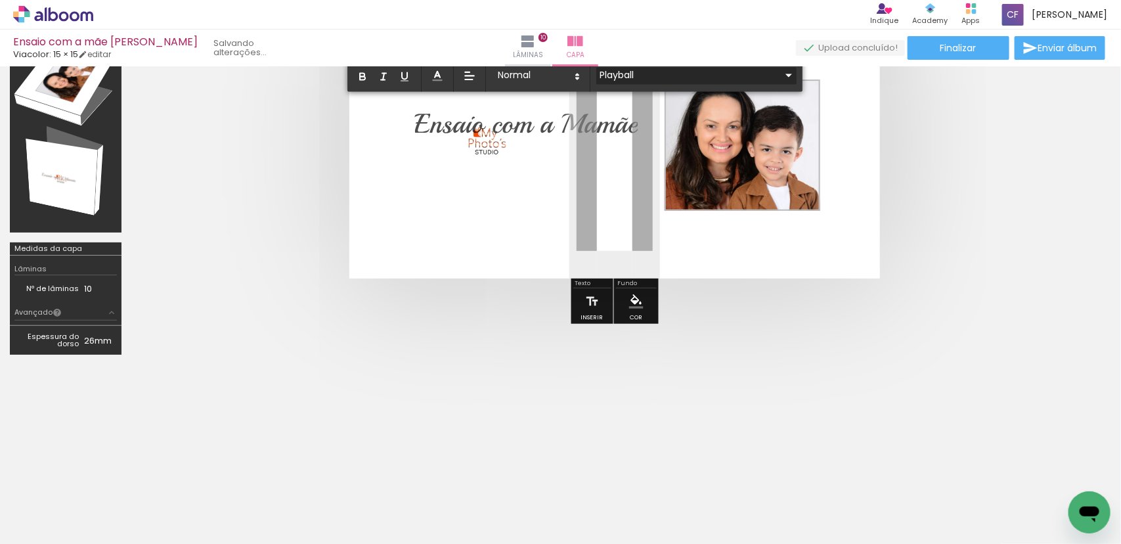
click at [781, 74] on iron-icon at bounding box center [789, 76] width 16 height 16
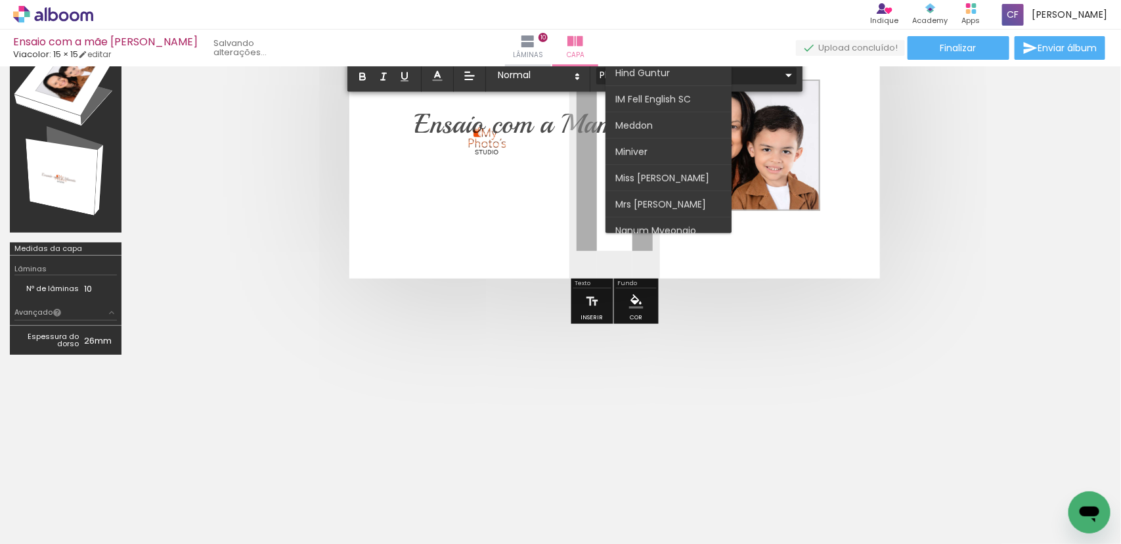
scroll to position [350, 0]
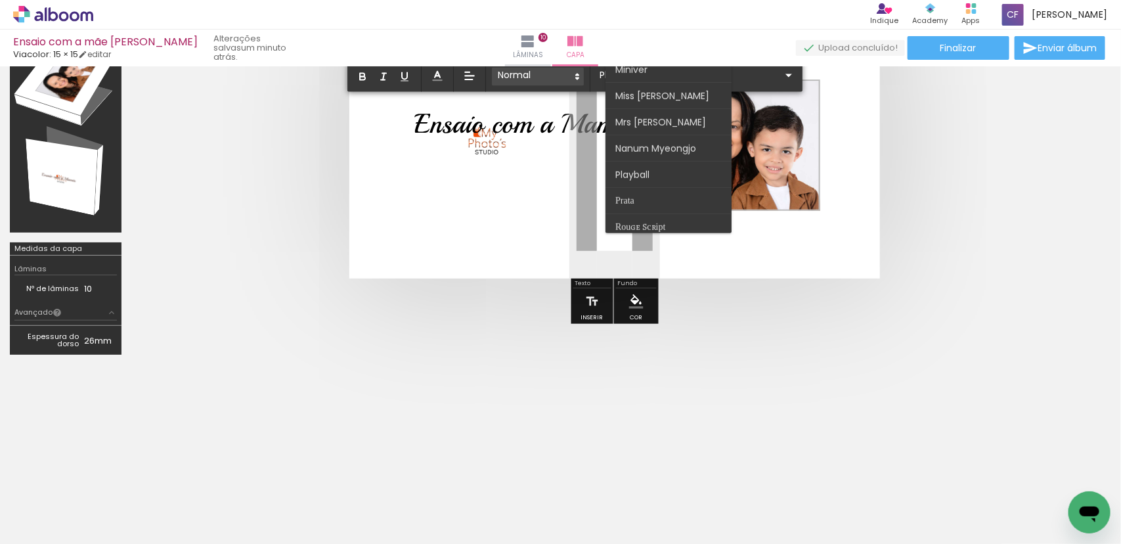
click at [577, 74] on polygon at bounding box center [577, 74] width 3 height 1
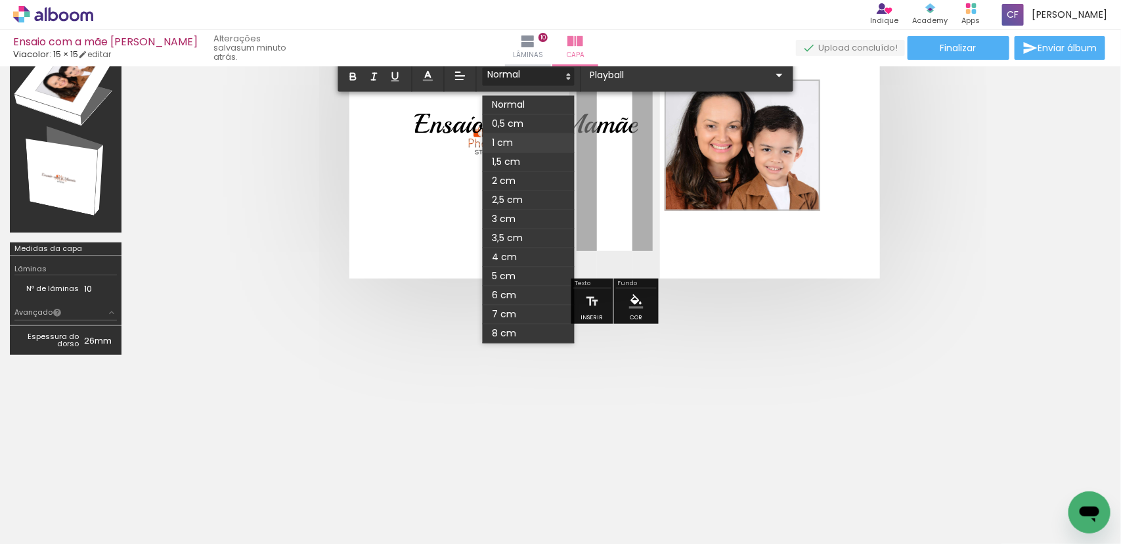
scroll to position [149, 0]
click at [514, 136] on span at bounding box center [529, 142] width 92 height 19
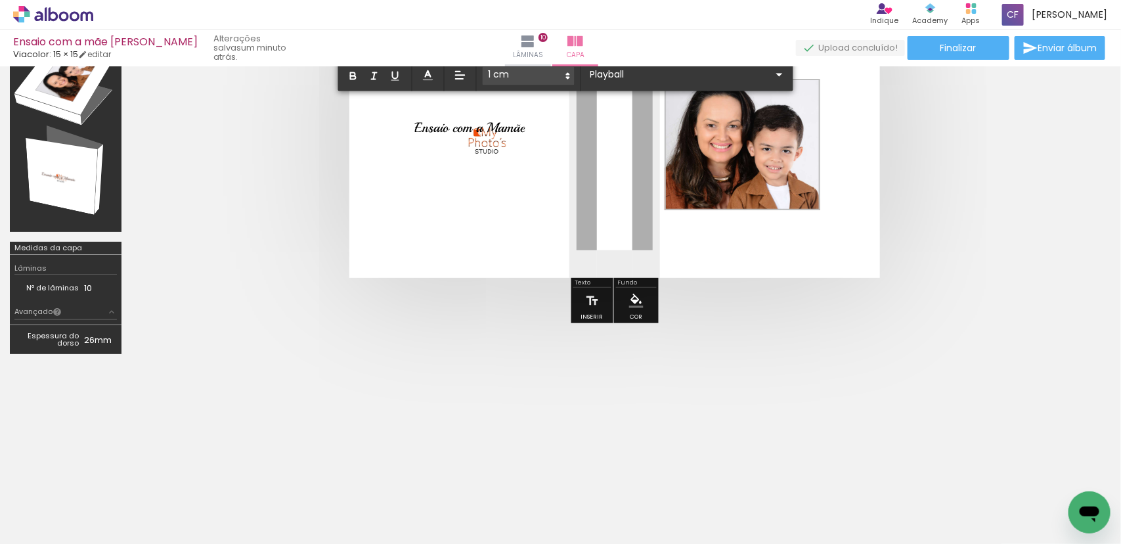
click at [283, 169] on quentale-cover at bounding box center [614, 137] width 861 height 282
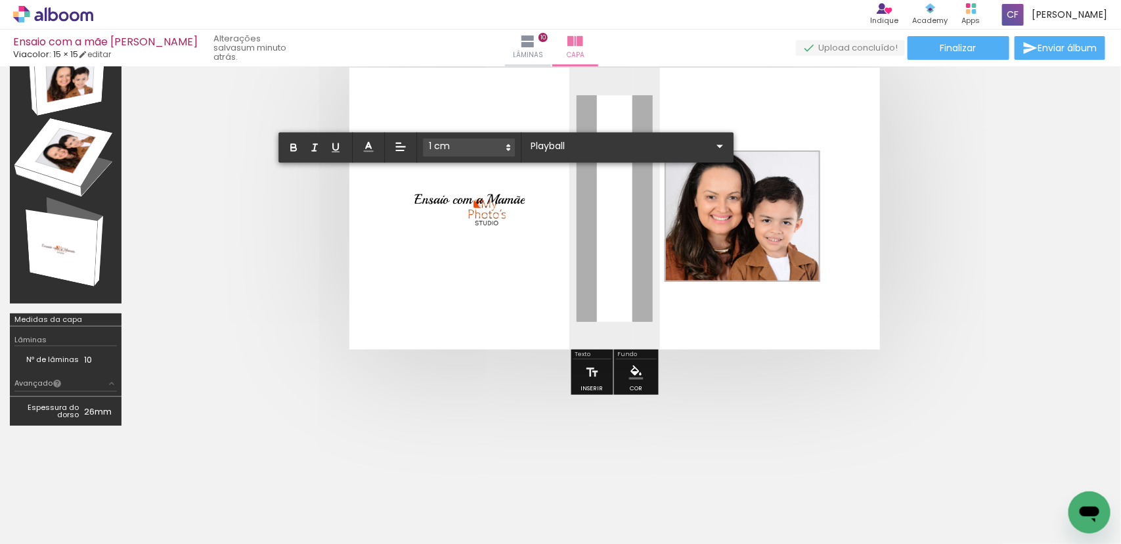
scroll to position [67, 0]
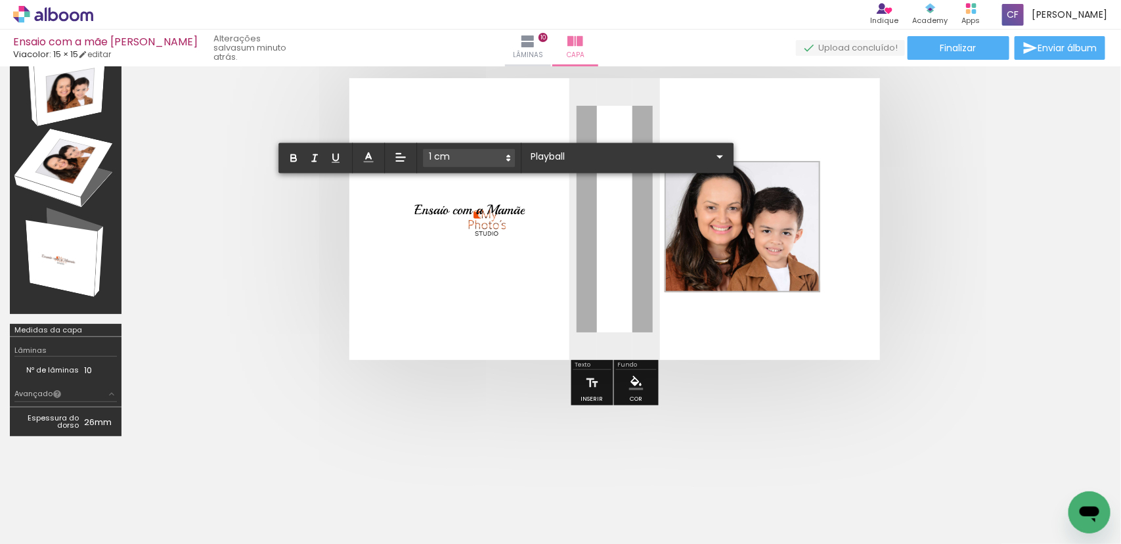
click at [448, 258] on quentale-layouter at bounding box center [614, 219] width 531 height 282
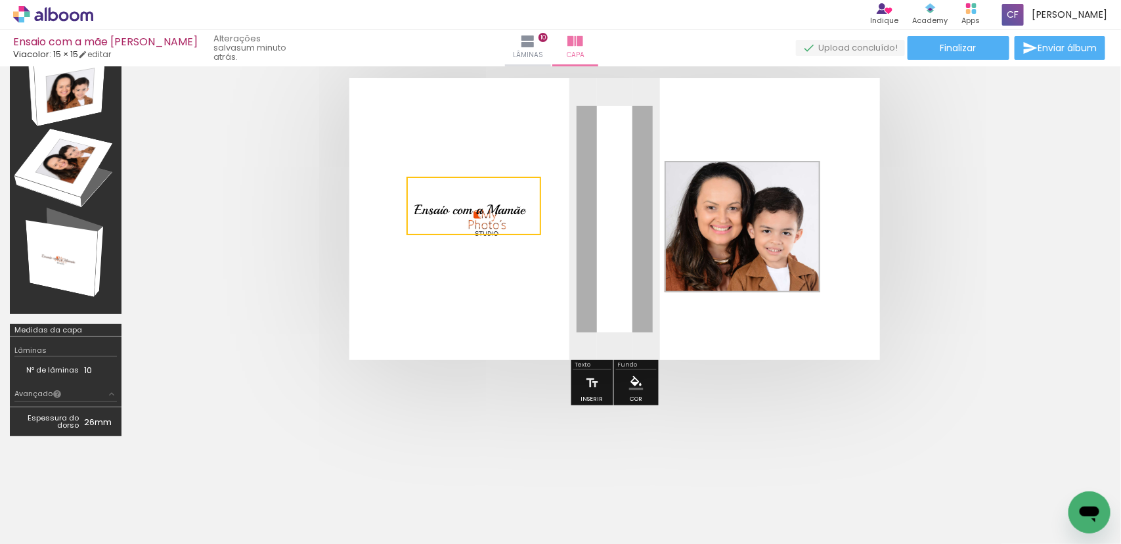
click at [317, 146] on quentale-cover at bounding box center [614, 219] width 861 height 282
drag, startPoint x: 458, startPoint y: 208, endPoint x: 573, endPoint y: 175, distance: 118.7
click at [573, 175] on album-spread at bounding box center [614, 219] width 531 height 282
click at [276, 158] on quentale-cover at bounding box center [614, 219] width 861 height 282
click at [460, 304] on quentale-layouter at bounding box center [614, 219] width 531 height 282
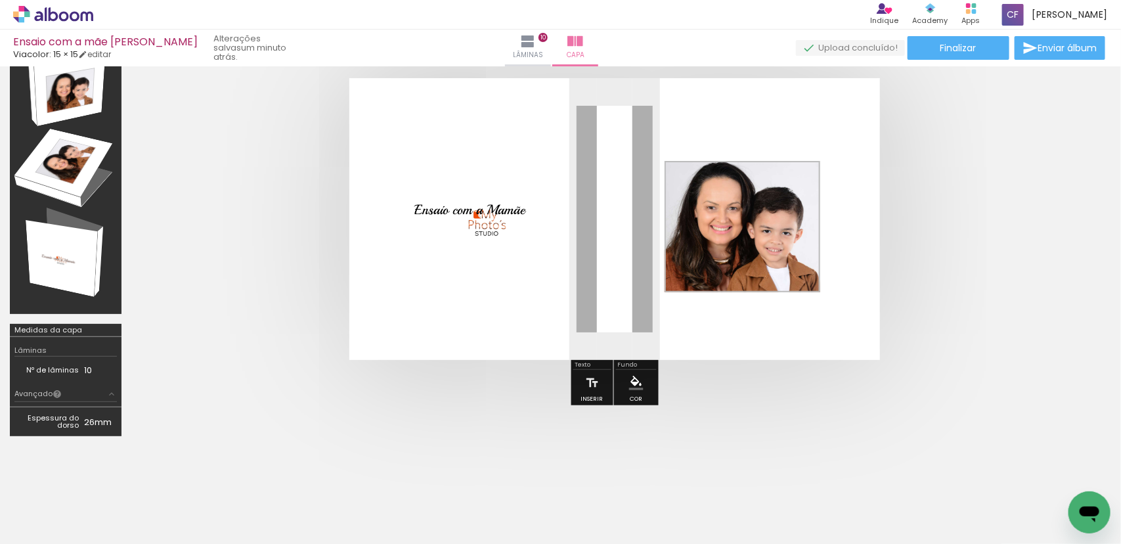
click at [450, 394] on div at bounding box center [614, 219] width 966 height 387
click at [950, 153] on quentale-cover at bounding box center [614, 219] width 861 height 282
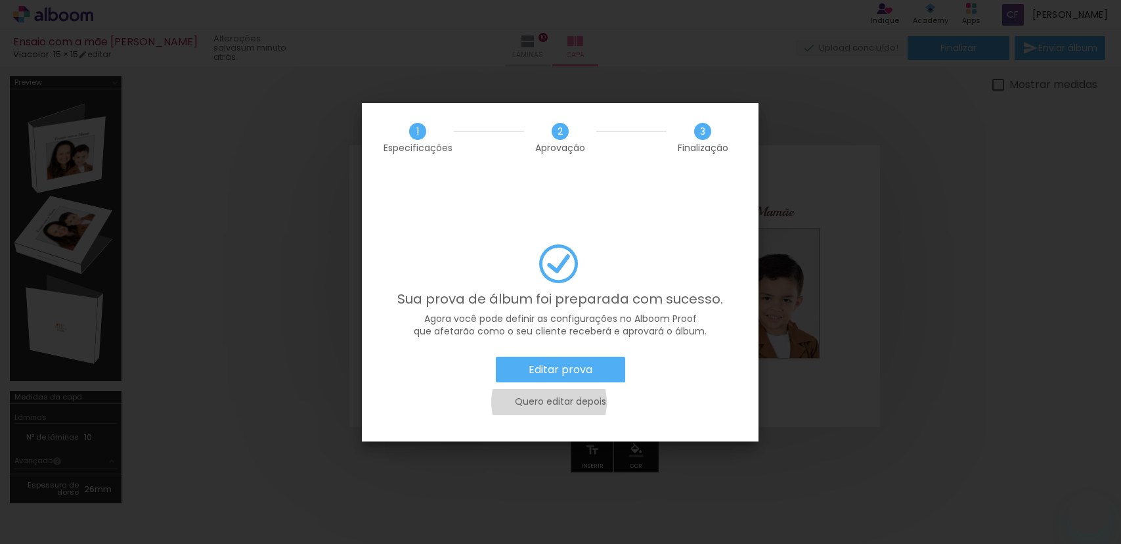
click at [0, 0] on slot "Quero editar depois" at bounding box center [0, 0] width 0 height 0
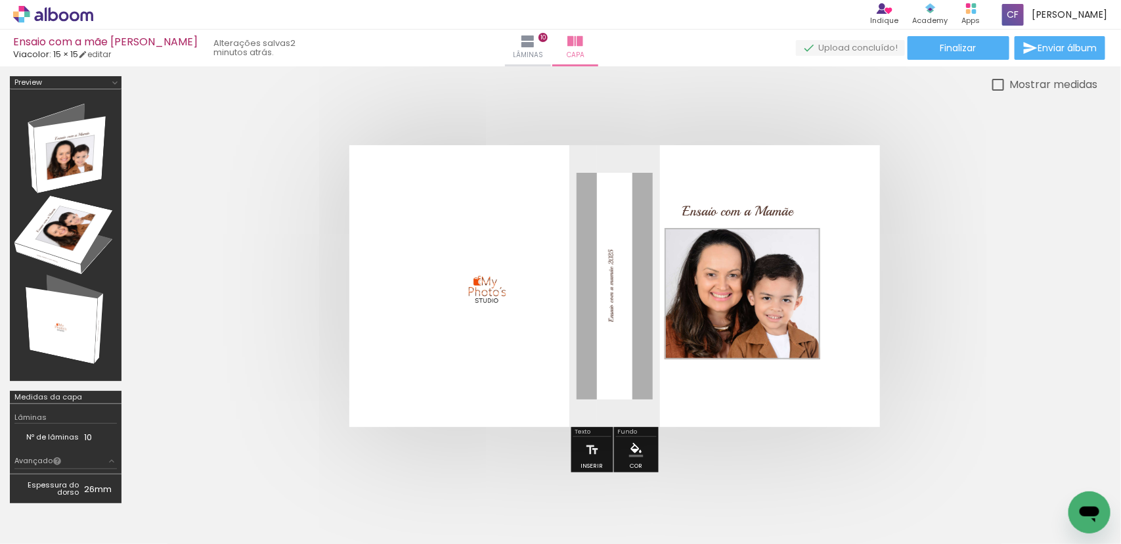
scroll to position [0, 1123]
click at [246, 181] on quentale-cover at bounding box center [614, 286] width 861 height 282
click at [959, 53] on span "Finalizar" at bounding box center [958, 47] width 36 height 9
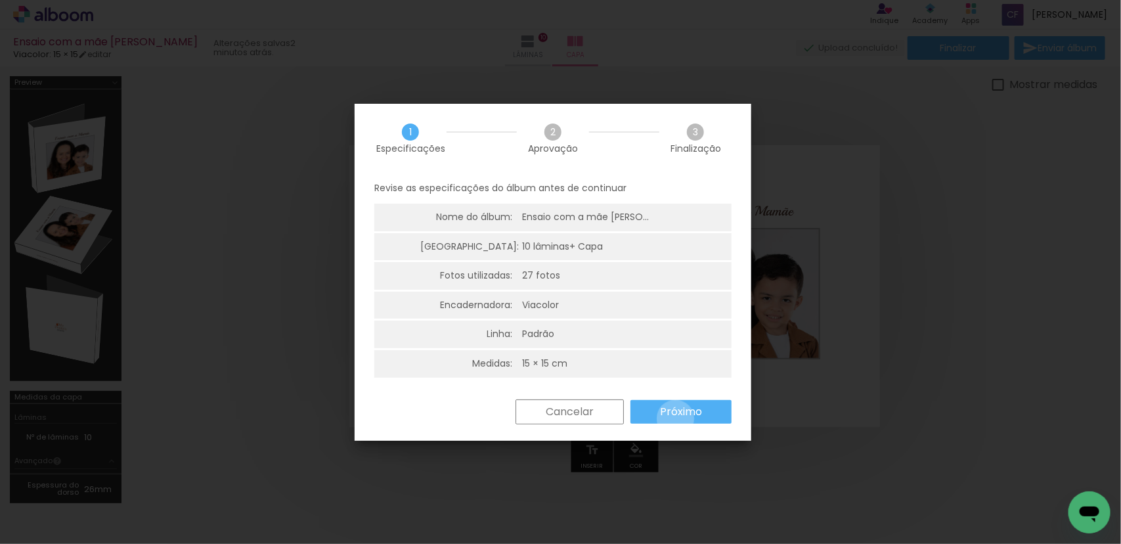
click at [676, 418] on paper-button "Próximo" at bounding box center [680, 412] width 101 height 24
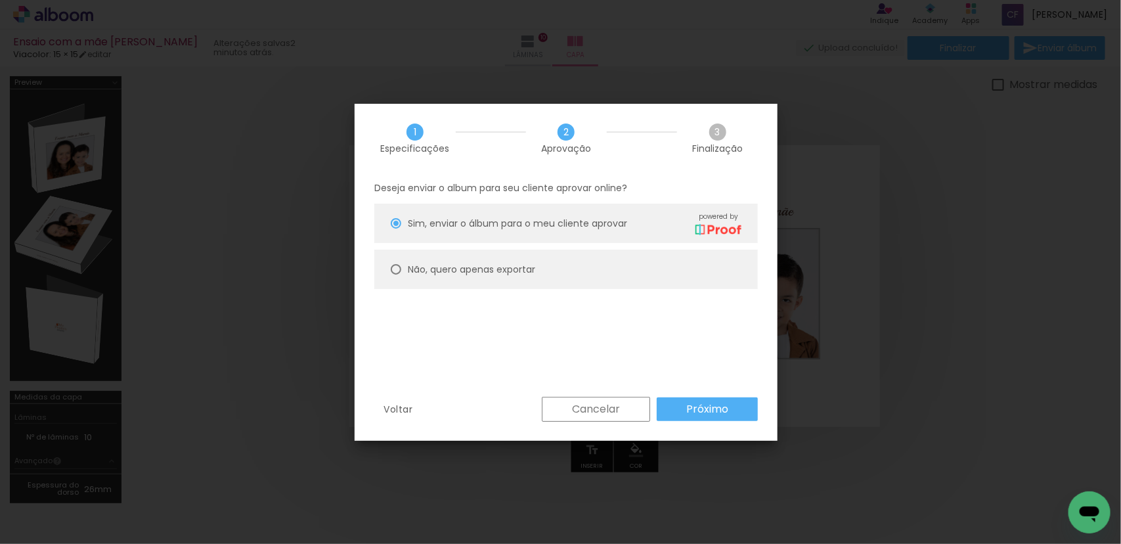
click at [0, 0] on slot "Próximo" at bounding box center [0, 0] width 0 height 0
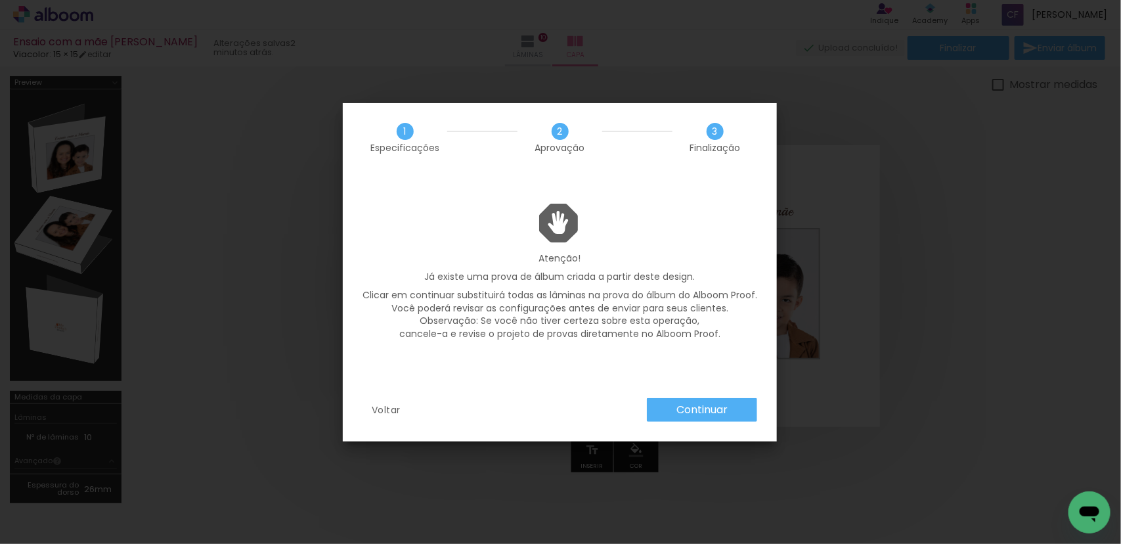
click at [0, 0] on slot "Continuar" at bounding box center [0, 0] width 0 height 0
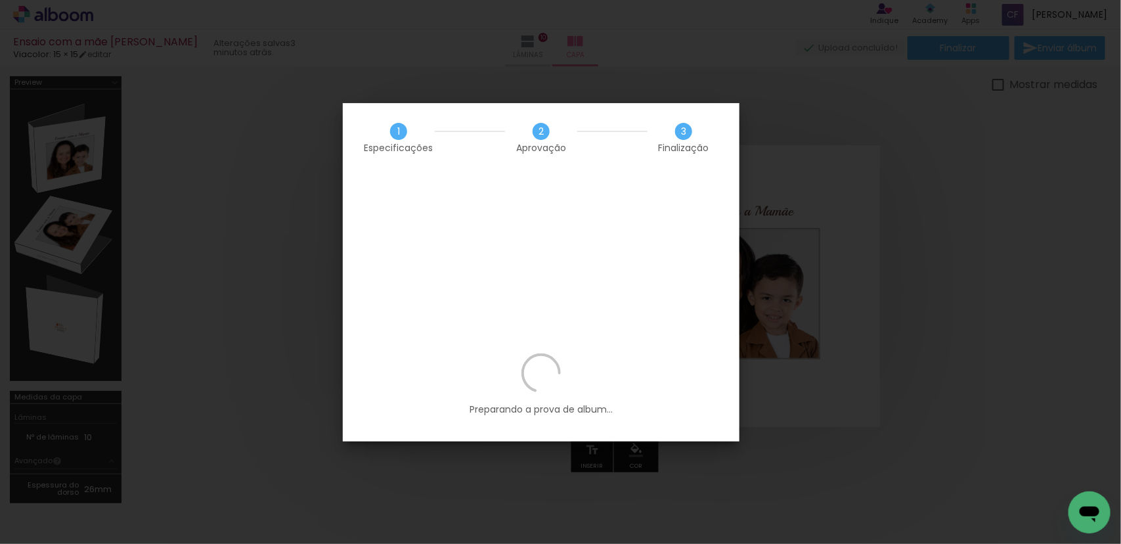
scroll to position [0, 1123]
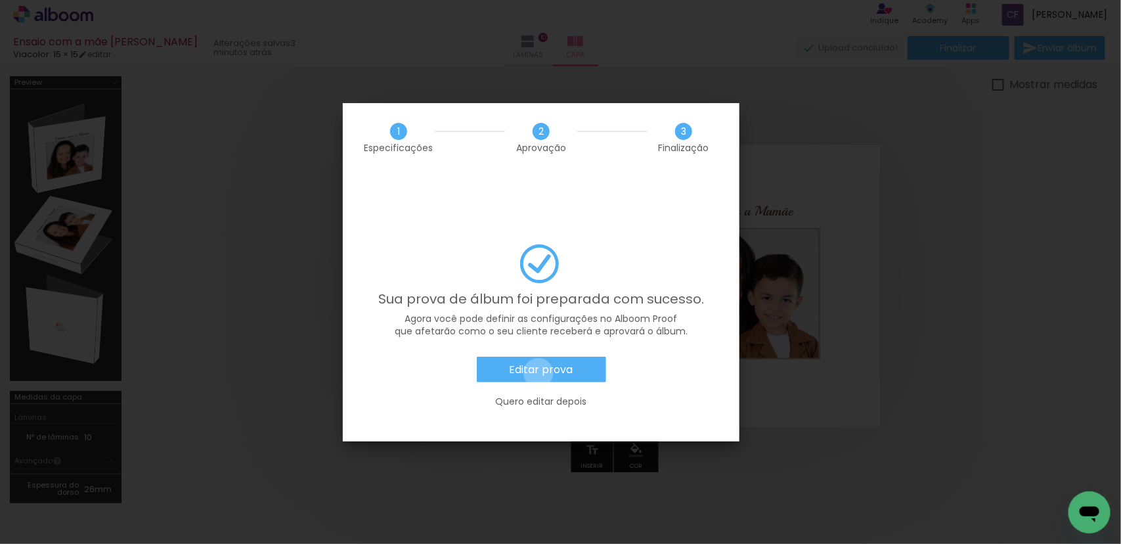
click at [0, 0] on slot "Editar prova" at bounding box center [0, 0] width 0 height 0
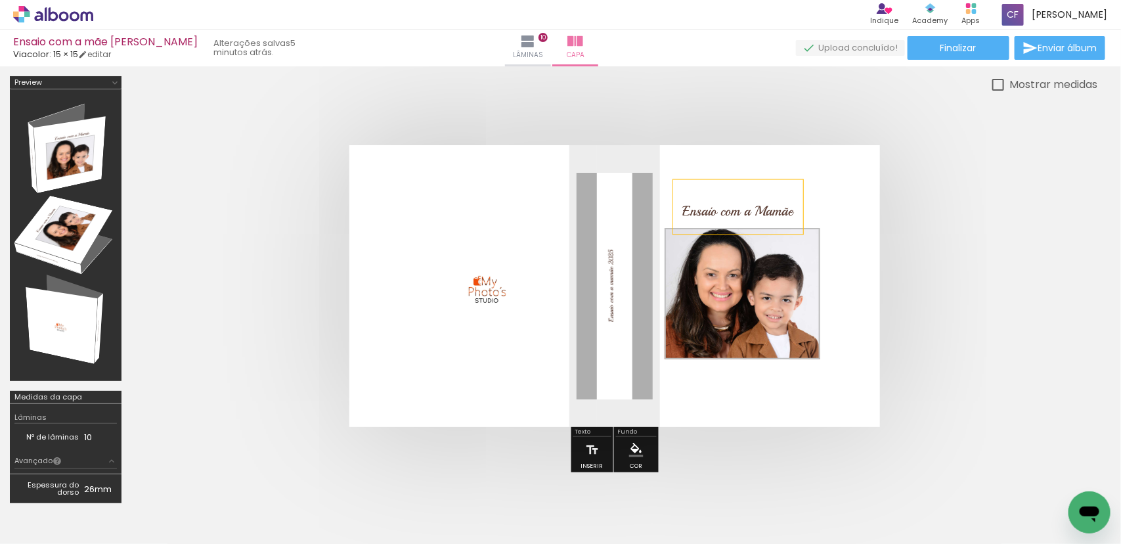
click at [759, 207] on span "Ensaio com a Mamãe" at bounding box center [738, 211] width 110 height 17
click at [759, 207] on quentale-selection at bounding box center [742, 207] width 139 height 55
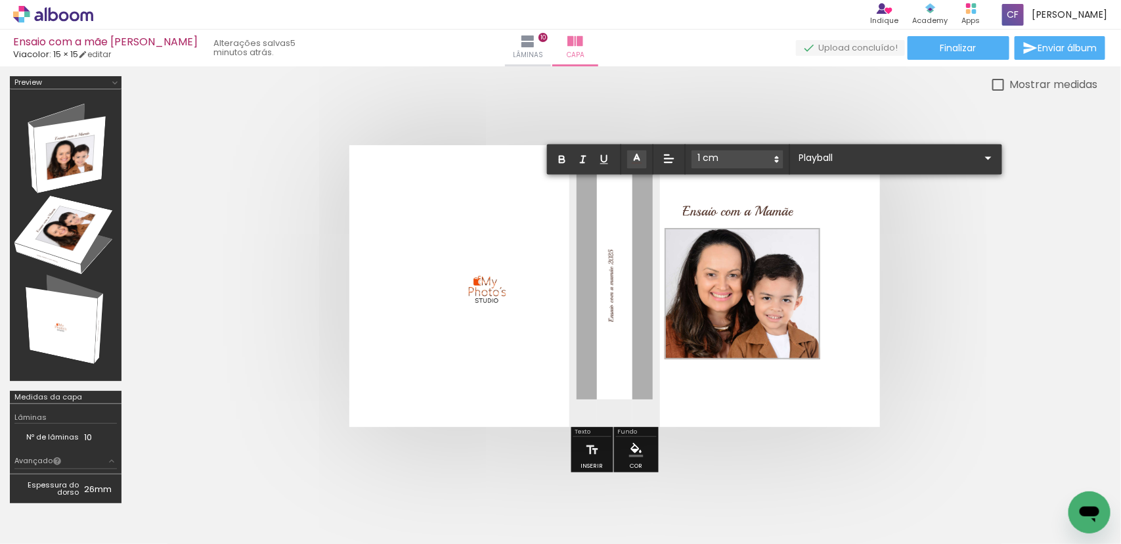
type input "Sans Serif"
click at [391, 210] on quentale-layouter at bounding box center [614, 286] width 531 height 282
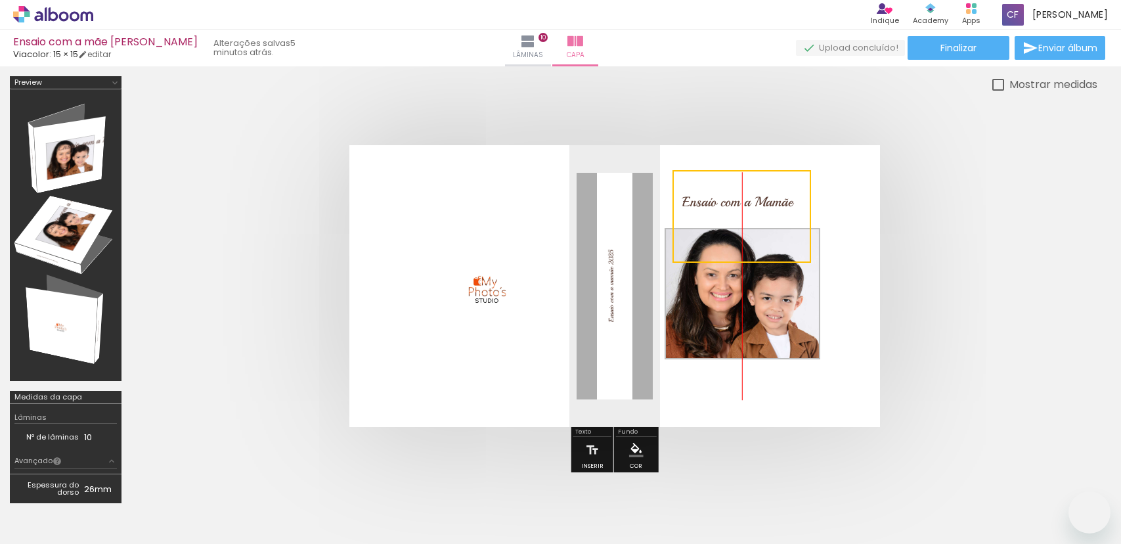
click at [756, 225] on quentale-selection at bounding box center [741, 216] width 139 height 93
click at [252, 245] on quentale-cover at bounding box center [614, 286] width 861 height 282
click at [422, 341] on quentale-layouter at bounding box center [614, 286] width 531 height 282
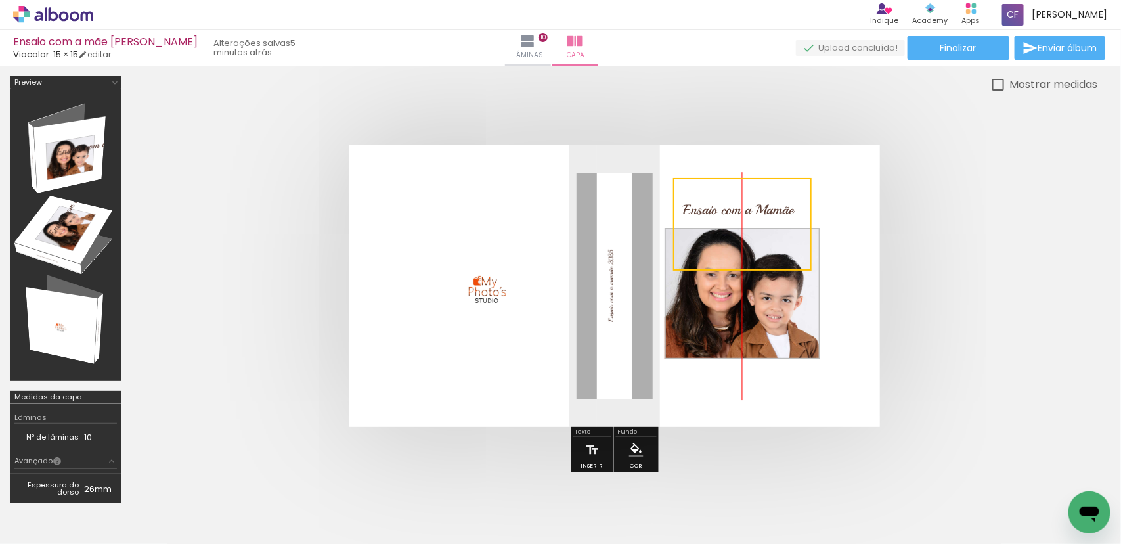
drag, startPoint x: 734, startPoint y: 217, endPoint x: 734, endPoint y: 207, distance: 10.5
click at [734, 207] on quentale-selection at bounding box center [742, 224] width 139 height 93
click at [192, 162] on quentale-cover at bounding box center [614, 286] width 861 height 282
click at [616, 296] on p "Ensaio com a mamãe 2025" at bounding box center [603, 286] width 39 height 72
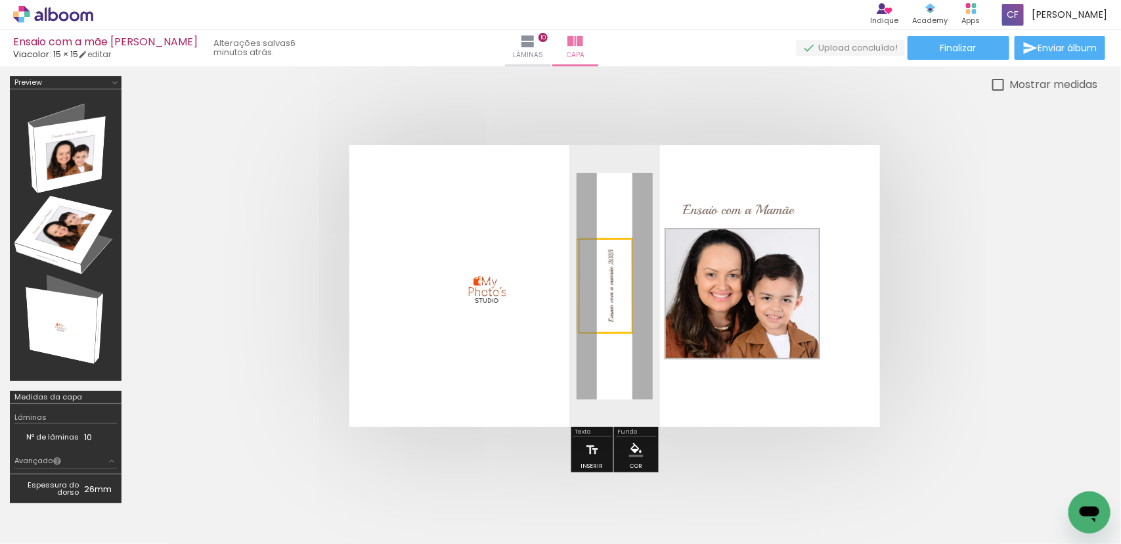
click at [614, 296] on quentale-selection at bounding box center [606, 286] width 55 height 96
drag, startPoint x: 614, startPoint y: 296, endPoint x: 615, endPoint y: 303, distance: 6.7
click at [615, 303] on quentale-selection at bounding box center [606, 286] width 55 height 96
click at [615, 296] on quentale-selection at bounding box center [606, 286] width 55 height 96
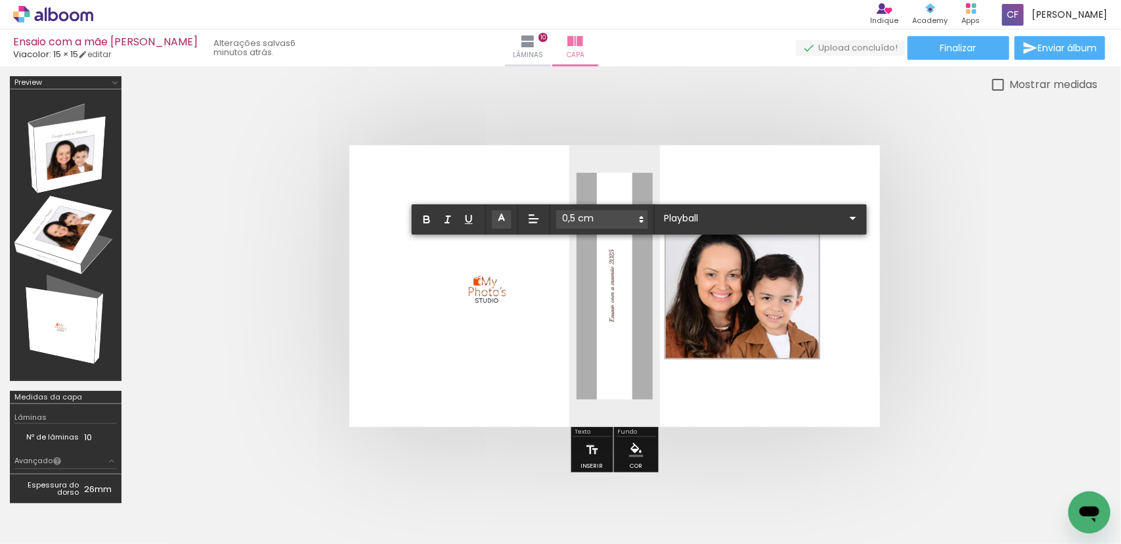
click at [615, 296] on span "Ensaio com a mamãe 2025" at bounding box center [611, 286] width 9 height 72
click at [614, 312] on span "Ensaio com a mamãe 2025" at bounding box center [611, 286] width 9 height 72
click at [611, 293] on span "Ensaio com a mamãe 2025" at bounding box center [611, 286] width 9 height 72
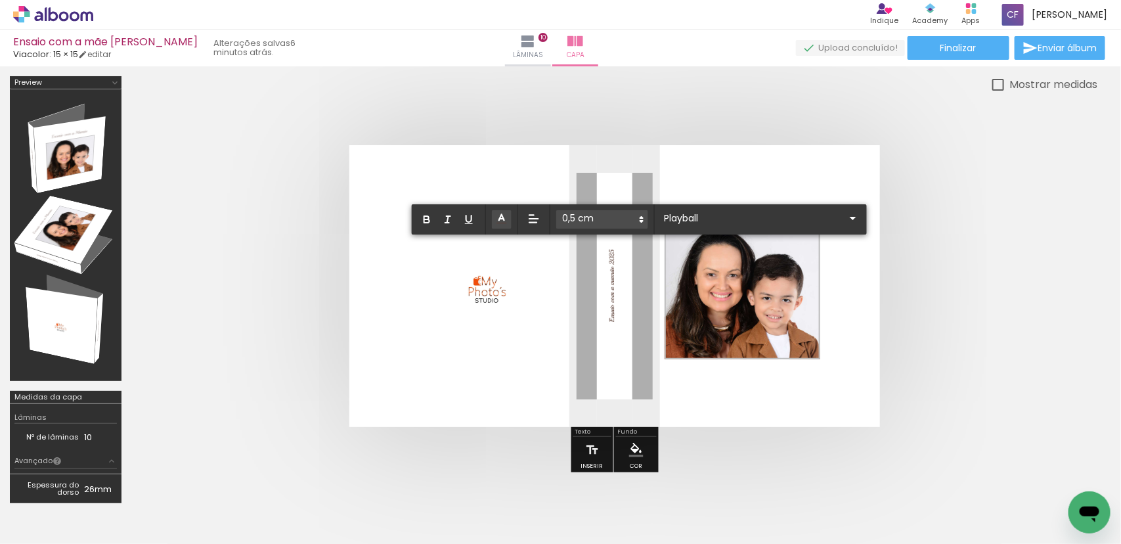
click at [611, 293] on span "Ensaio com a mamãe 2025" at bounding box center [611, 286] width 9 height 72
click at [614, 317] on span "Ensaio com a mamãe 2025" at bounding box center [611, 286] width 9 height 72
click at [257, 213] on quentale-cover at bounding box center [614, 286] width 861 height 282
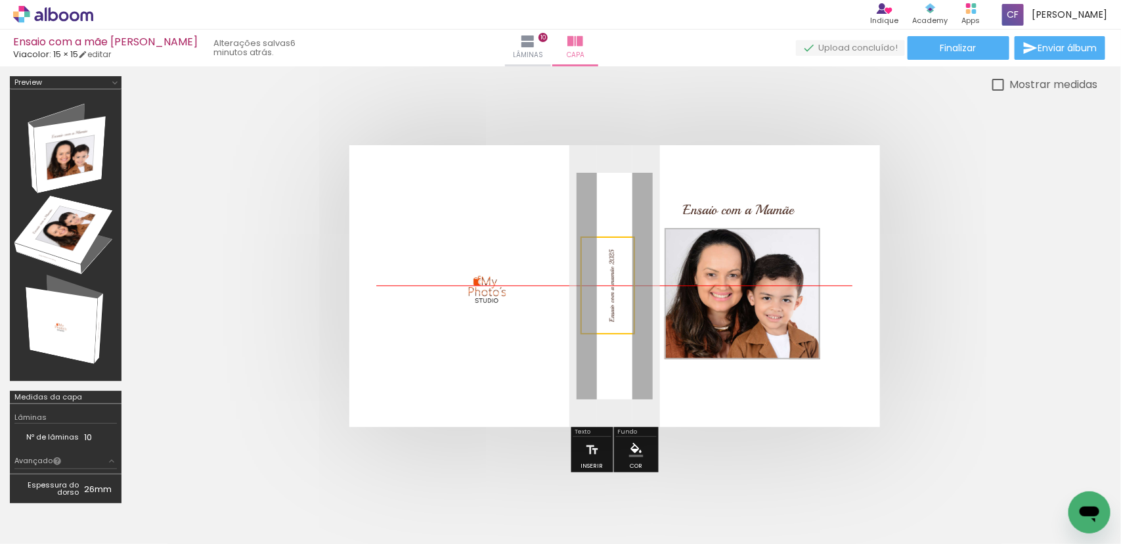
click at [615, 301] on quentale-selection at bounding box center [608, 285] width 55 height 98
click at [504, 209] on quentale-layouter at bounding box center [614, 286] width 531 height 282
click at [538, 116] on div at bounding box center [614, 286] width 966 height 387
drag, startPoint x: 616, startPoint y: 311, endPoint x: 605, endPoint y: 313, distance: 10.8
click at [605, 313] on p "Ensaio com a mamãe 2025" at bounding box center [605, 286] width 39 height 72
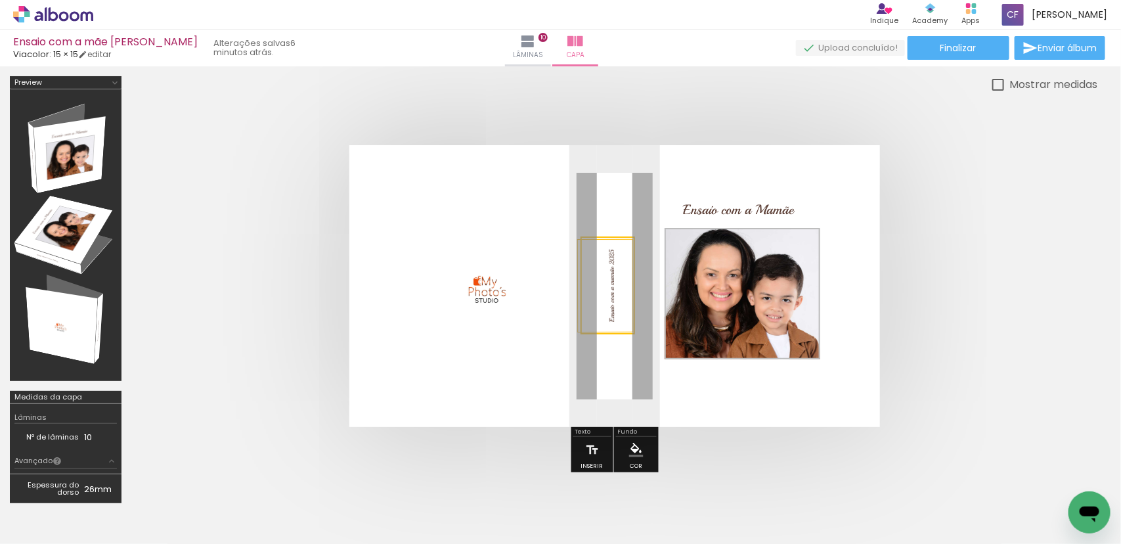
click at [260, 277] on quentale-cover at bounding box center [614, 286] width 861 height 282
click at [986, 319] on quentale-cover at bounding box center [614, 286] width 861 height 282
click at [611, 301] on span "Ensaio com a mamãe 2025" at bounding box center [611, 286] width 9 height 72
click at [615, 286] on quentale-selection at bounding box center [608, 286] width 55 height 98
click at [982, 293] on quentale-cover at bounding box center [614, 286] width 861 height 282
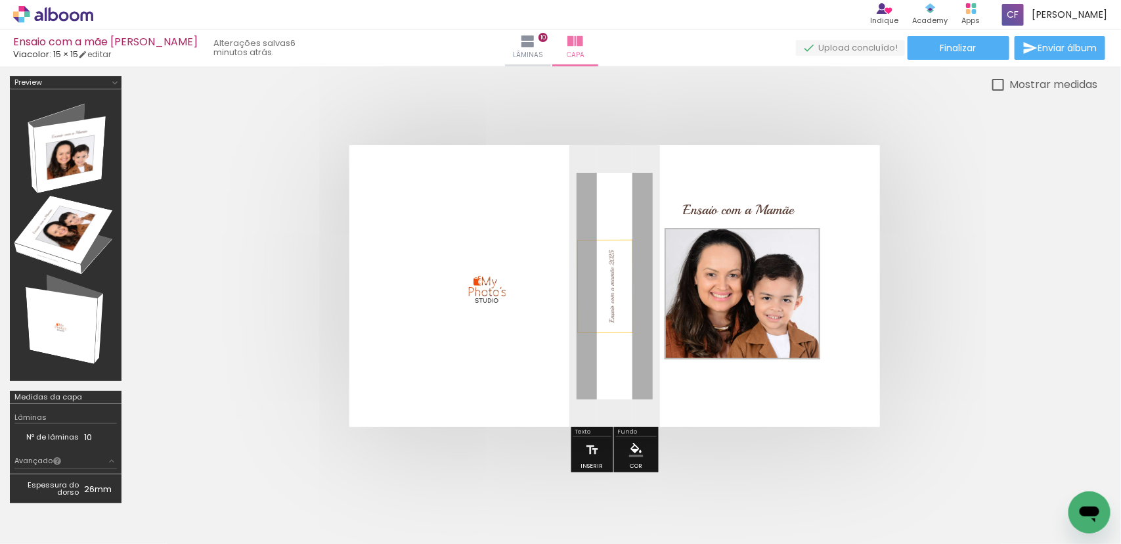
click at [253, 131] on div at bounding box center [614, 286] width 966 height 387
click at [946, 47] on span "Finalizar" at bounding box center [958, 47] width 36 height 9
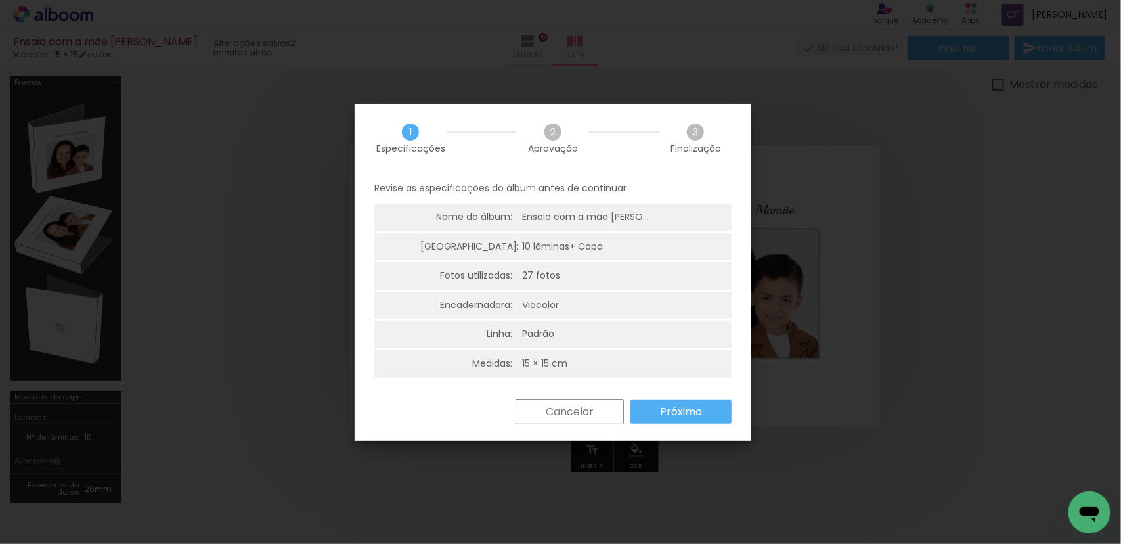
click at [0, 0] on slot "Próximo" at bounding box center [0, 0] width 0 height 0
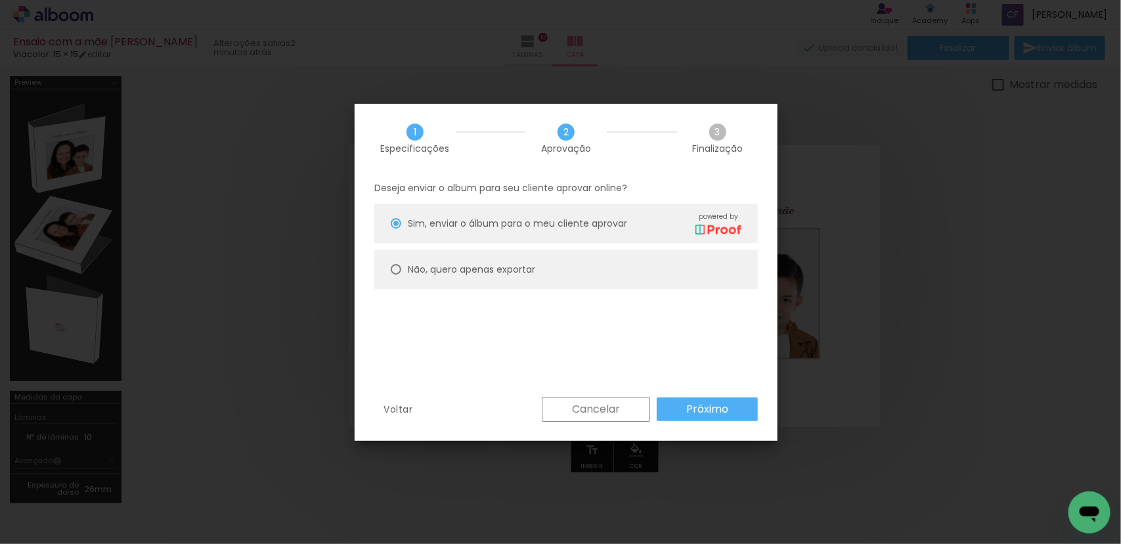
click at [395, 229] on div at bounding box center [396, 223] width 11 height 11
type paper-radio-button "on"
click at [733, 411] on paper-button "Próximo" at bounding box center [707, 409] width 101 height 24
type input "Alta, 300 DPI"
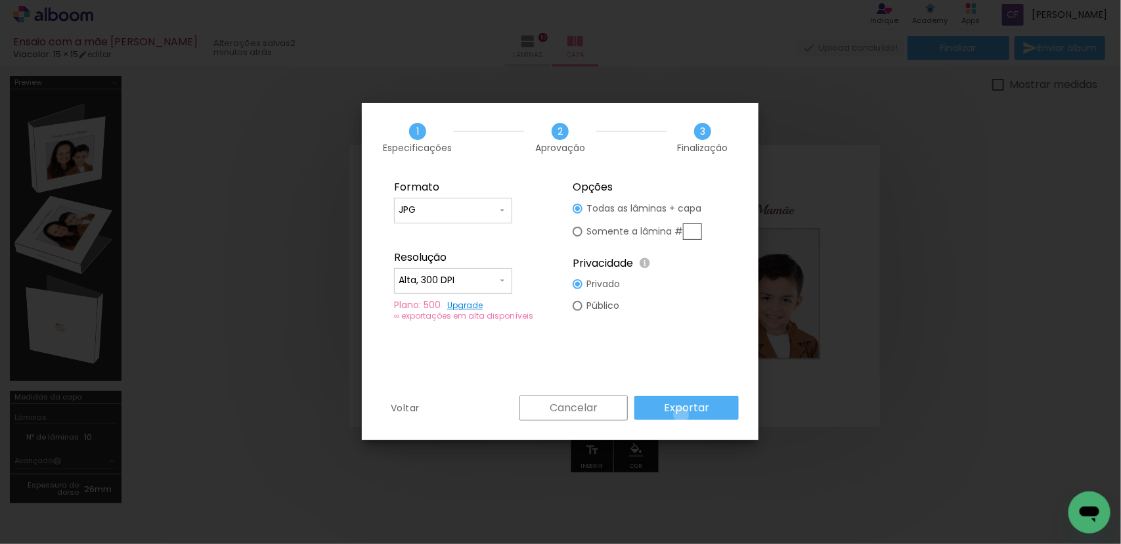
click at [684, 415] on paper-button "Exportar" at bounding box center [686, 408] width 104 height 24
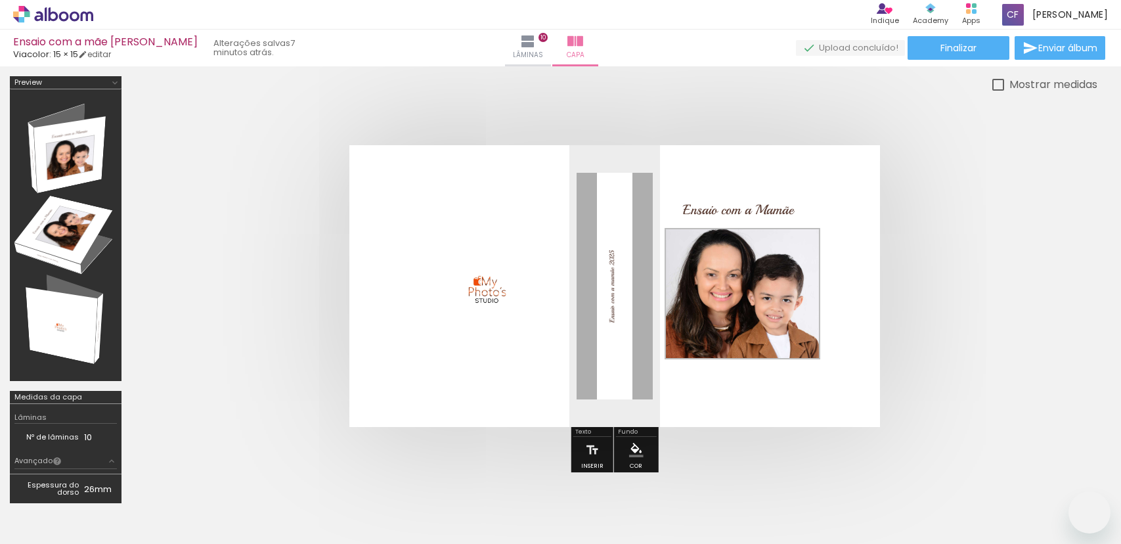
click at [204, 48] on quentale-status "7 minutos atrás." at bounding box center [256, 47] width 104 height 29
click at [204, 49] on quentale-status "7 minutos atrás." at bounding box center [256, 47] width 104 height 29
click at [963, 47] on span "Finalizar" at bounding box center [958, 47] width 36 height 9
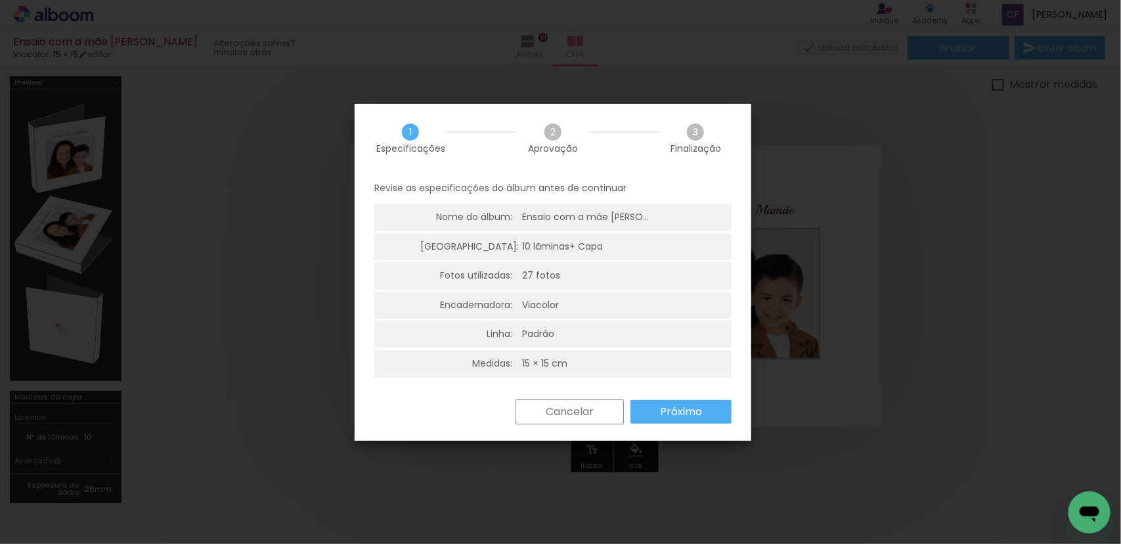
click at [0, 0] on slot "Próximo" at bounding box center [0, 0] width 0 height 0
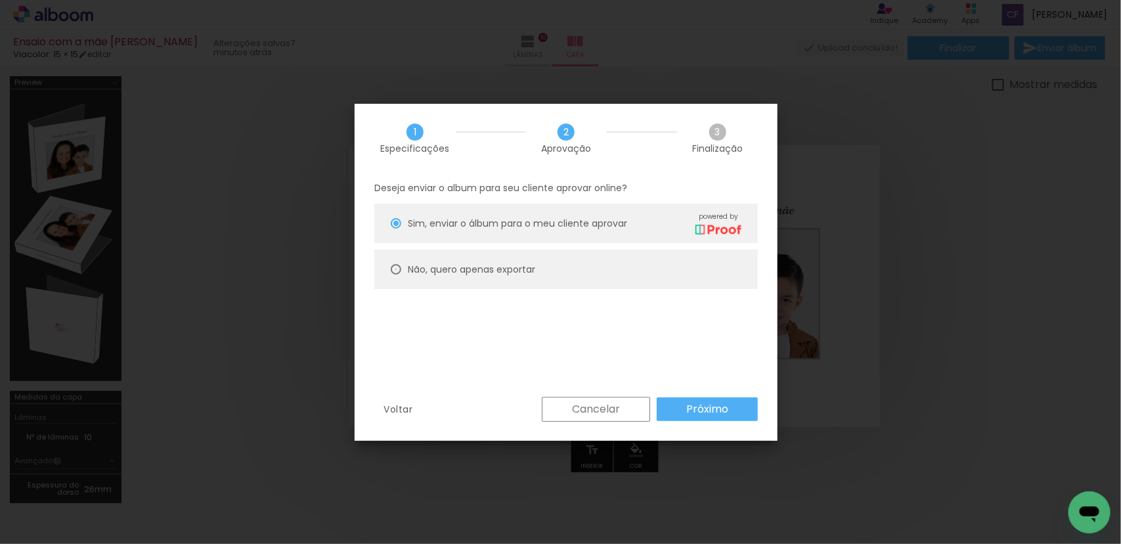
click at [396, 229] on div at bounding box center [396, 223] width 11 height 11
type paper-radio-button "on"
click at [0, 0] on slot "Próximo" at bounding box center [0, 0] width 0 height 0
type input "Alta, 300 DPI"
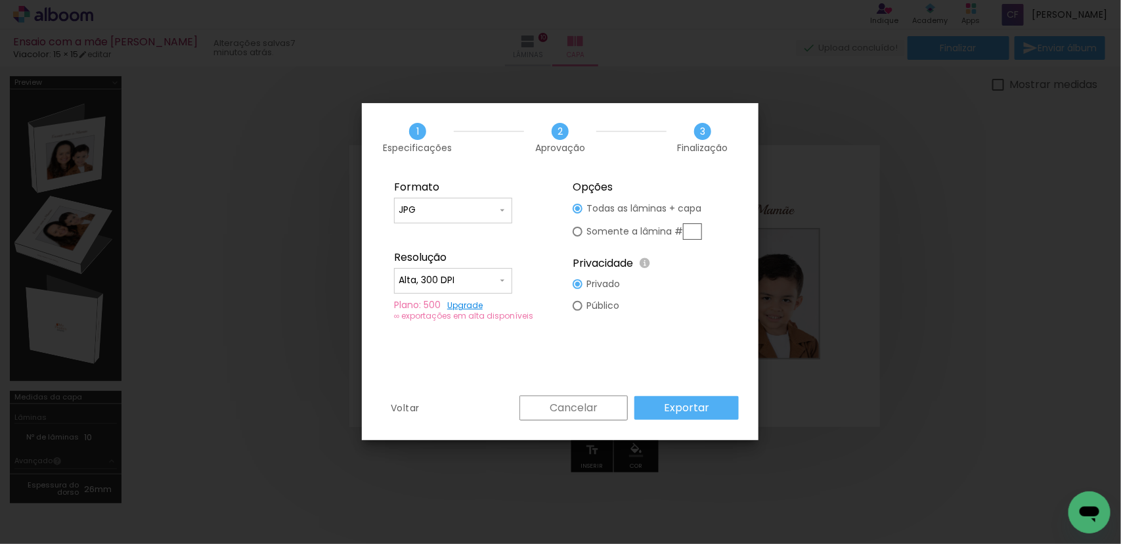
click at [0, 0] on slot "Exportar" at bounding box center [0, 0] width 0 height 0
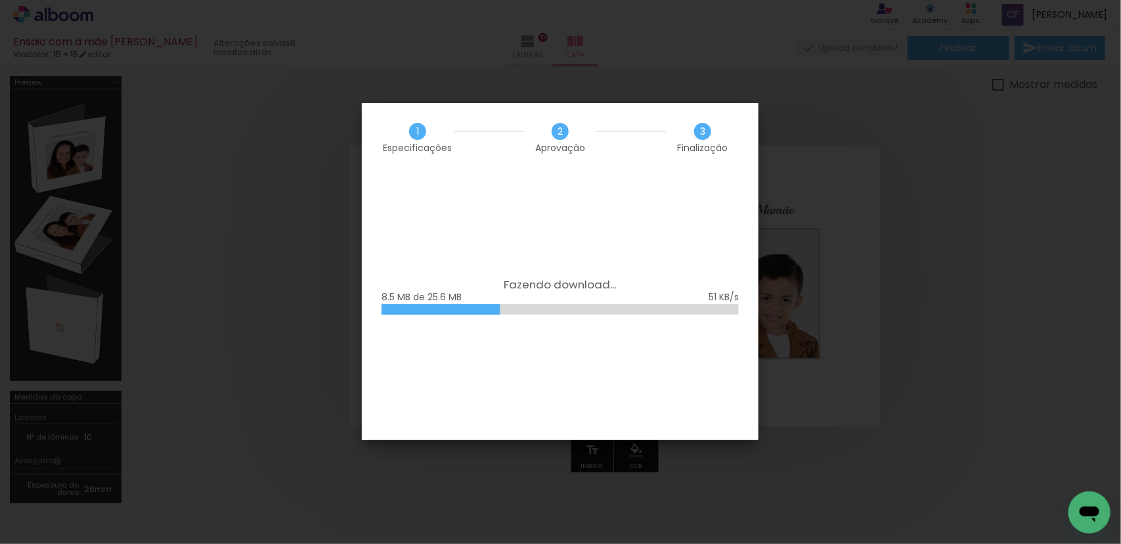
click at [525, 372] on div "Fazendo download... 8.5 MB de 25.6 MB" at bounding box center [560, 306] width 397 height 268
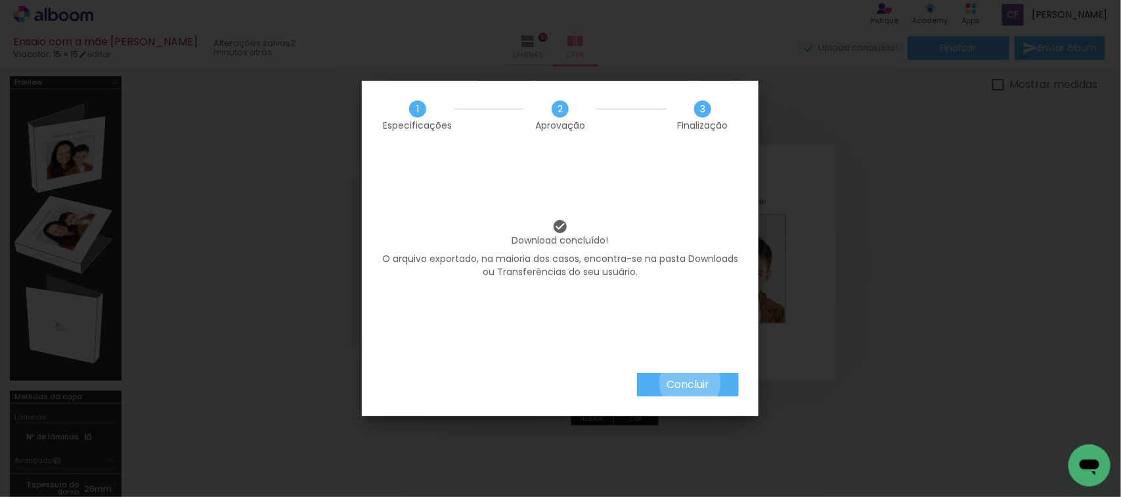
click at [0, 0] on slot "Concluir" at bounding box center [0, 0] width 0 height 0
